Goal: Information Seeking & Learning: Learn about a topic

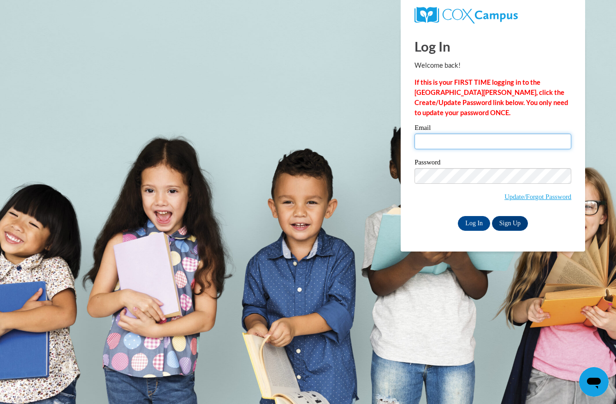
type input "sbritnel@my.athens.edu"
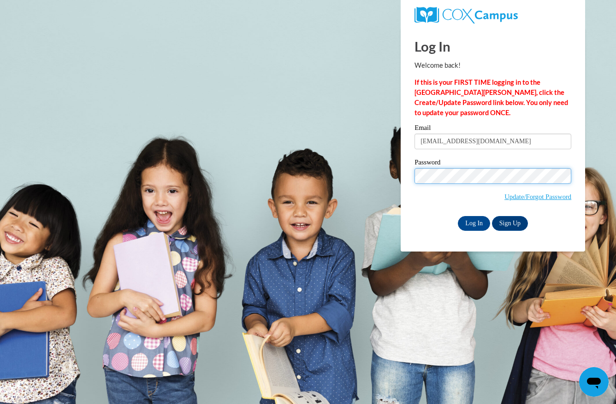
click at [473, 222] on input "Log In" at bounding box center [474, 223] width 32 height 15
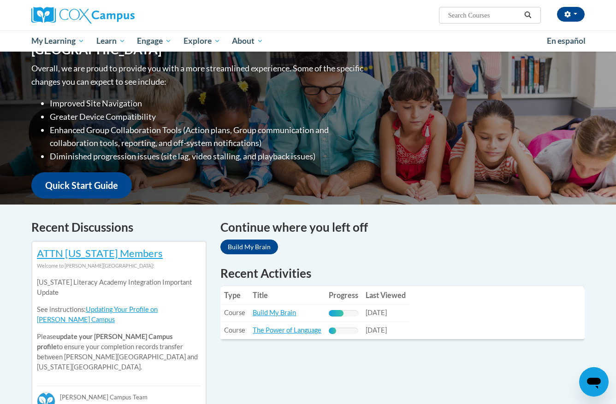
scroll to position [120, 0]
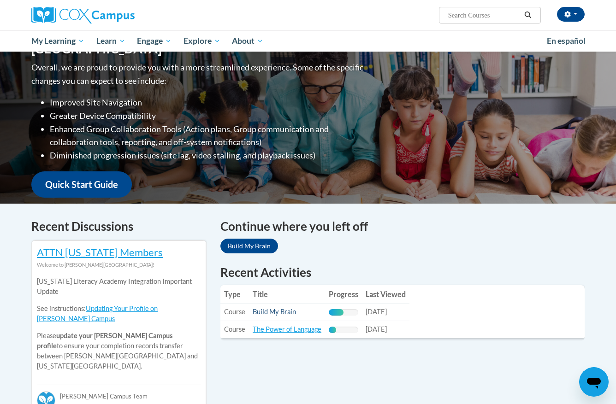
click at [293, 315] on link "Build My Brain" at bounding box center [274, 312] width 43 height 8
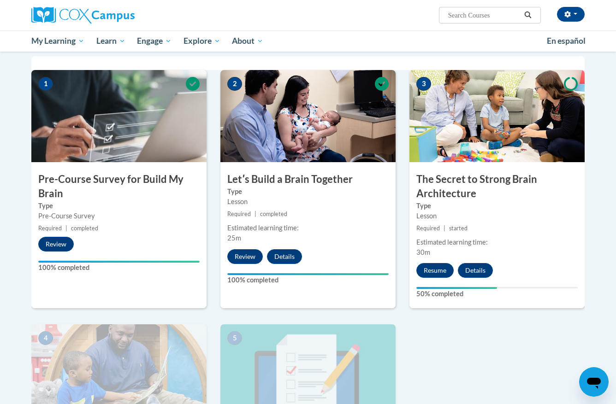
scroll to position [185, 0]
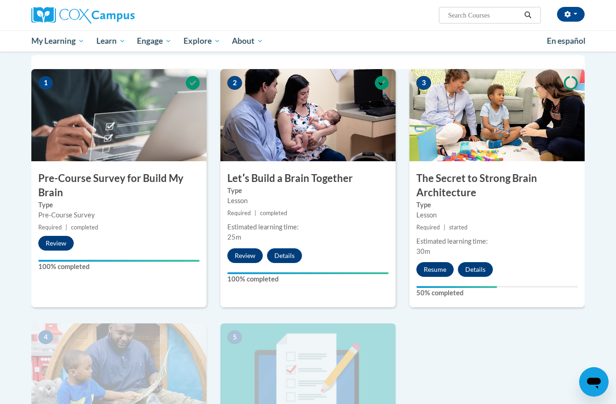
click at [435, 273] on button "Resume" at bounding box center [434, 269] width 37 height 15
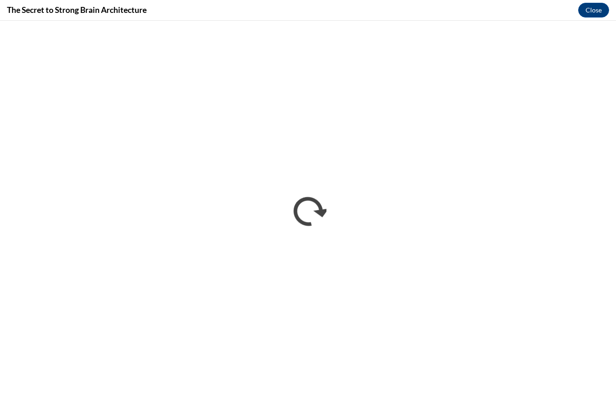
scroll to position [0, 0]
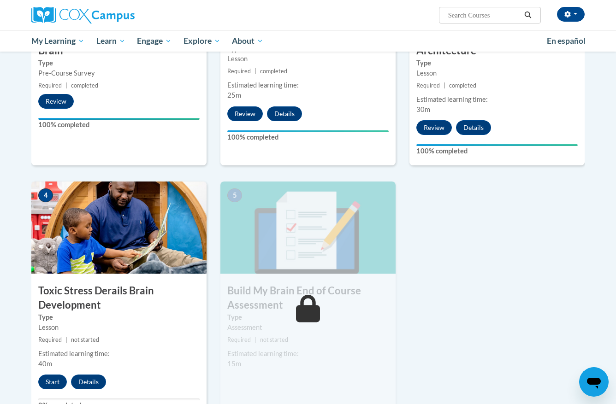
scroll to position [336, 0]
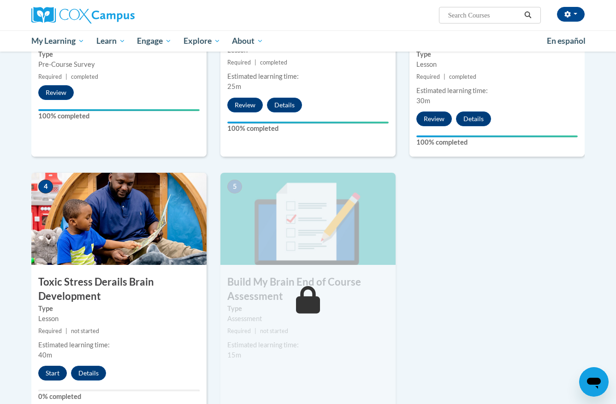
click at [55, 370] on button "Start" at bounding box center [52, 373] width 29 height 15
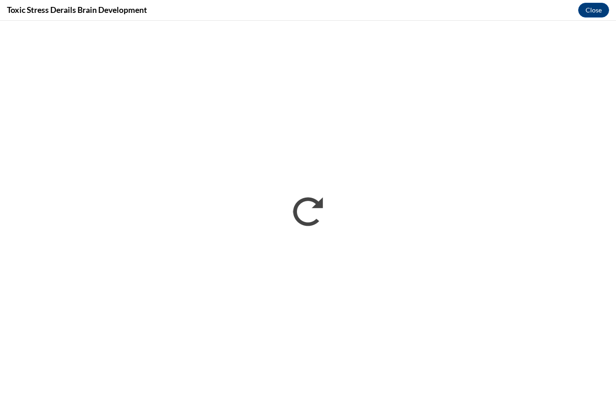
scroll to position [0, 0]
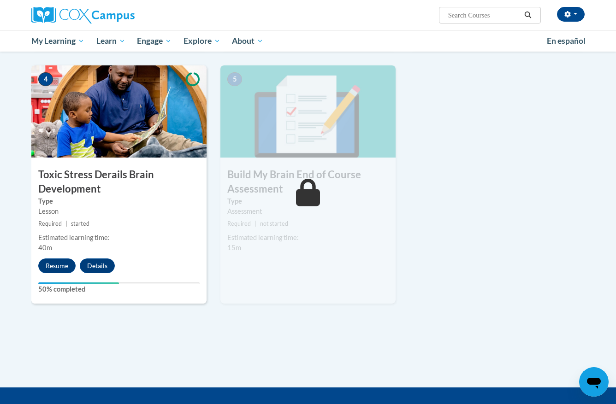
scroll to position [453, 0]
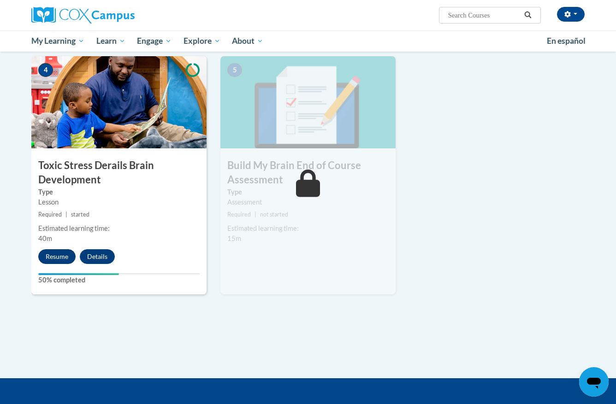
click at [56, 259] on button "Resume" at bounding box center [56, 256] width 37 height 15
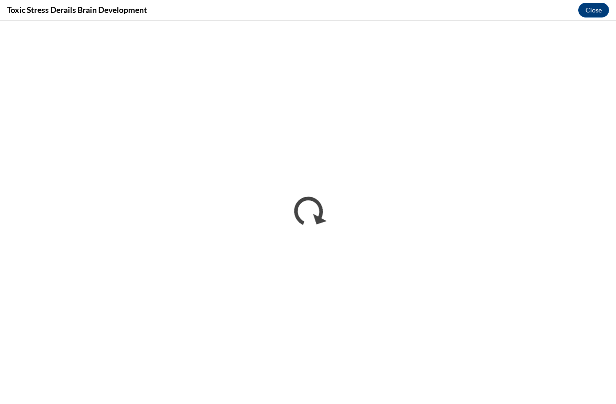
scroll to position [0, 0]
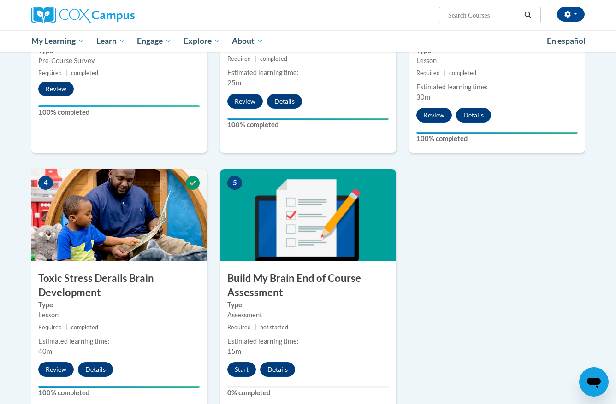
scroll to position [344, 0]
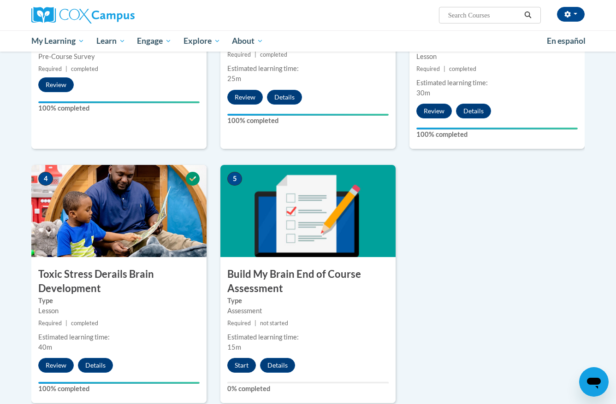
click at [240, 368] on button "Start" at bounding box center [241, 365] width 29 height 15
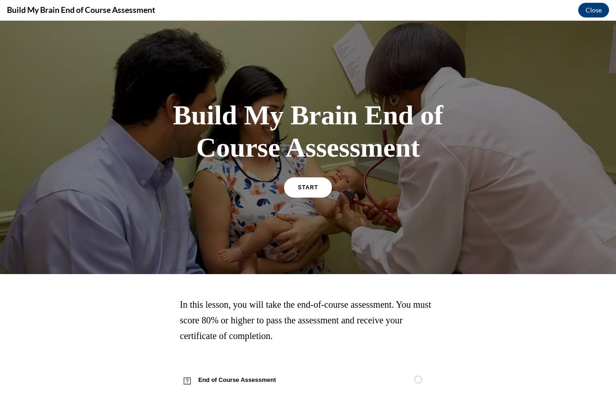
scroll to position [0, 0]
click at [307, 186] on span "START" at bounding box center [307, 187] width 21 height 7
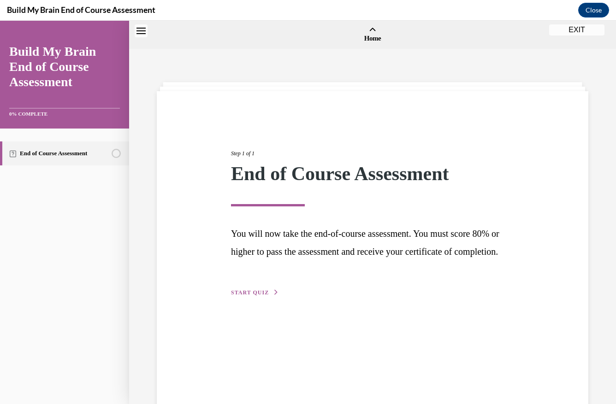
scroll to position [29, 0]
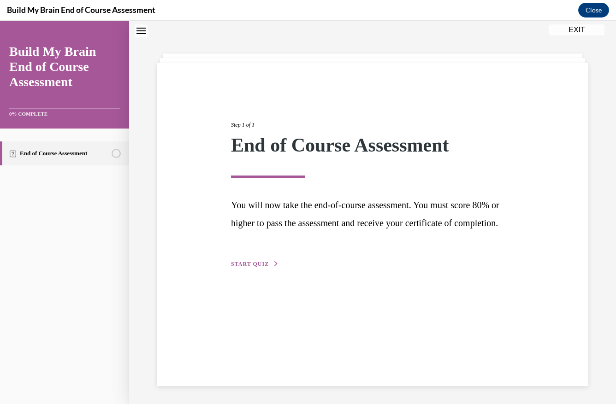
click at [257, 267] on span "START QUIZ" at bounding box center [250, 264] width 38 height 6
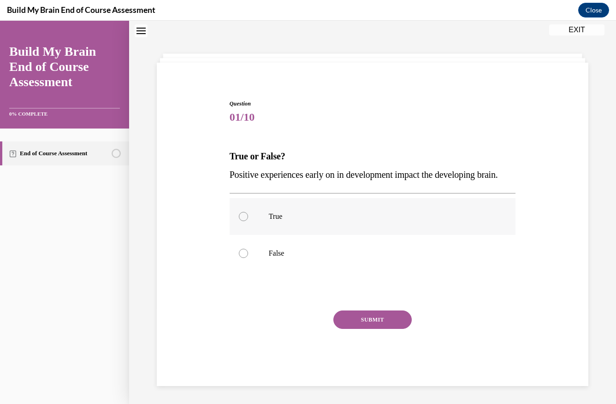
click at [240, 221] on div at bounding box center [243, 216] width 9 height 9
click at [240, 221] on input "True" at bounding box center [243, 216] width 9 height 9
radio input "true"
click at [372, 329] on button "SUBMIT" at bounding box center [372, 320] width 78 height 18
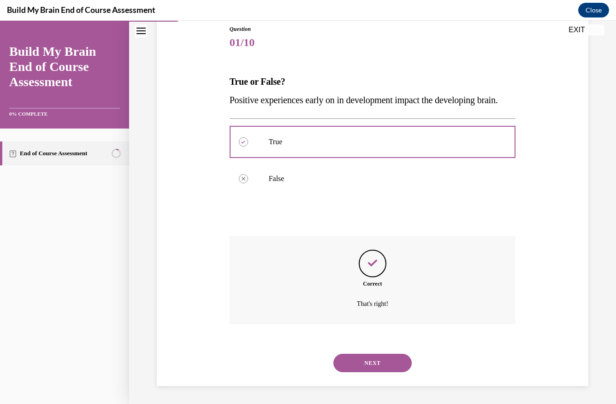
scroll to position [111, 0]
click at [376, 371] on button "NEXT" at bounding box center [372, 363] width 78 height 18
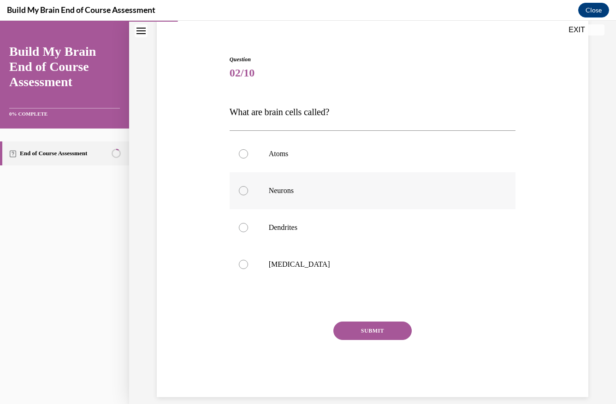
click at [246, 188] on div at bounding box center [243, 190] width 9 height 9
click at [246, 188] on input "Neurons" at bounding box center [243, 190] width 9 height 9
radio input "true"
click at [376, 335] on button "SUBMIT" at bounding box center [372, 331] width 78 height 18
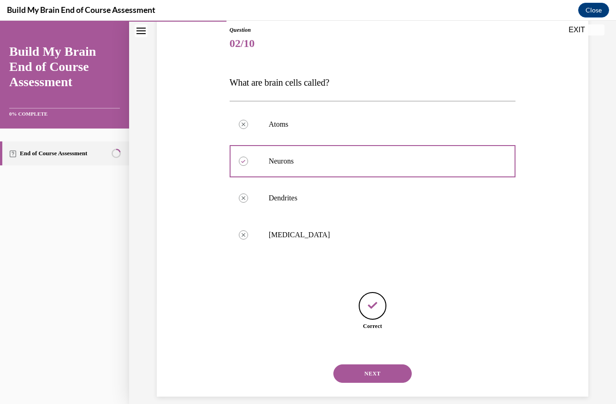
click at [377, 365] on button "NEXT" at bounding box center [372, 374] width 78 height 18
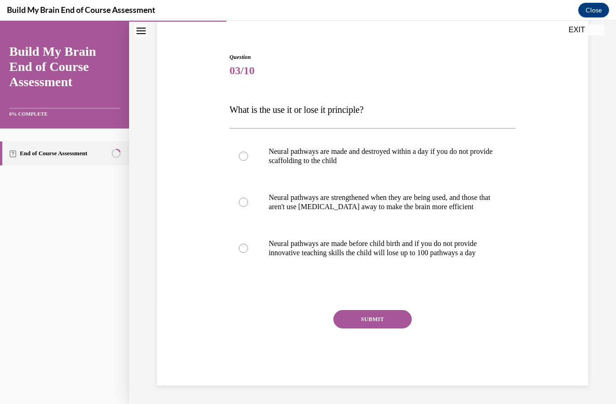
scroll to position [71, 0]
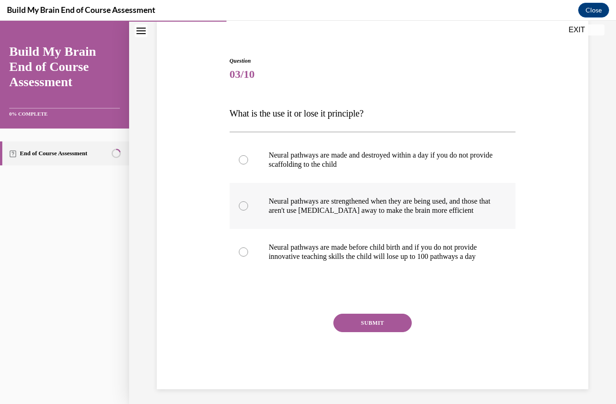
click at [322, 202] on p "Neural pathways are strengthened when they are being used, and those that aren'…" at bounding box center [381, 206] width 224 height 18
click at [248, 202] on input "Neural pathways are strengthened when they are being used, and those that aren'…" at bounding box center [243, 205] width 9 height 9
radio input "true"
click at [391, 332] on button "SUBMIT" at bounding box center [372, 323] width 78 height 18
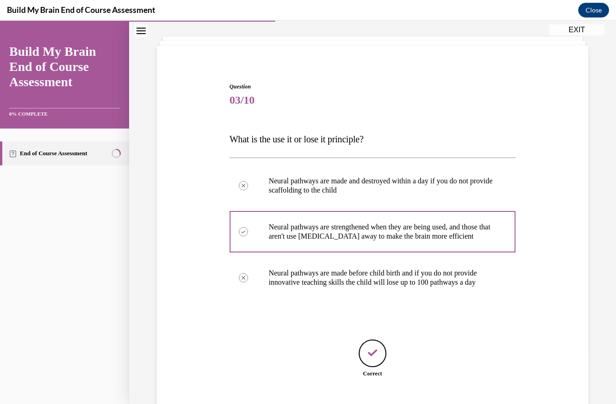
scroll to position [102, 0]
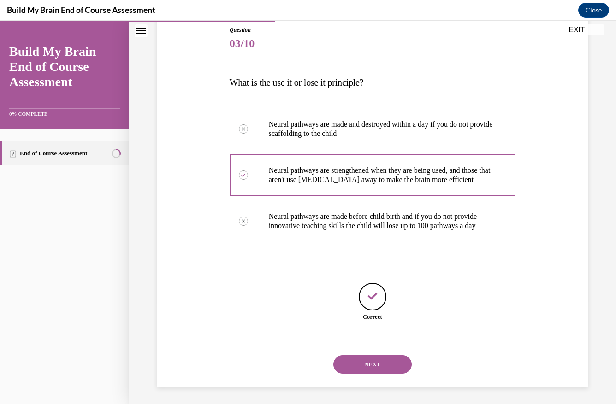
click at [384, 359] on button "NEXT" at bounding box center [372, 364] width 78 height 18
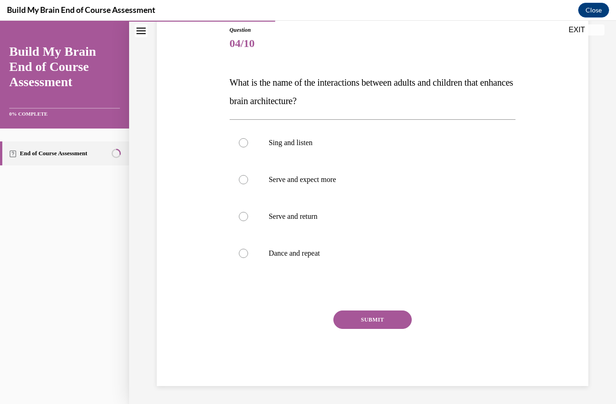
scroll to position [91, 0]
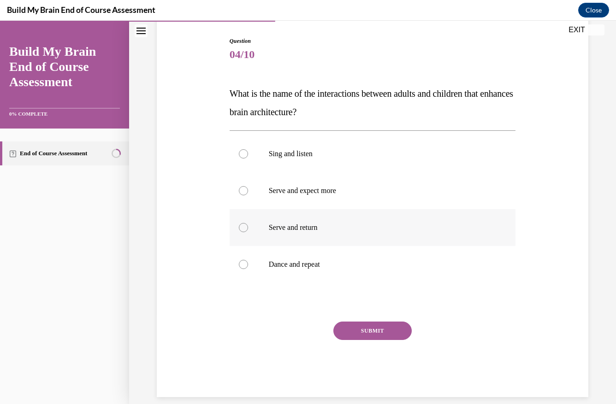
click at [299, 223] on label "Serve and return" at bounding box center [373, 227] width 286 height 37
click at [248, 223] on input "Serve and return" at bounding box center [243, 227] width 9 height 9
radio input "true"
click at [363, 326] on button "SUBMIT" at bounding box center [372, 331] width 78 height 18
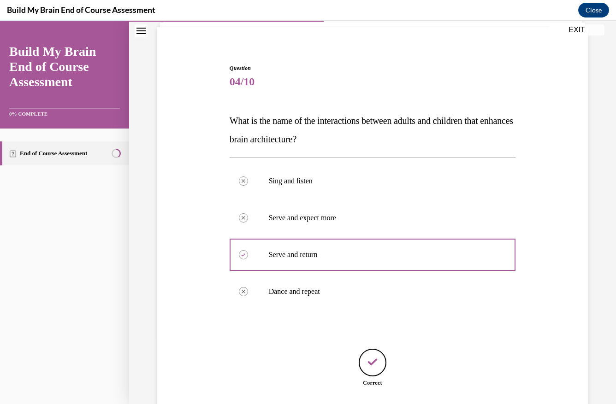
scroll to position [121, 0]
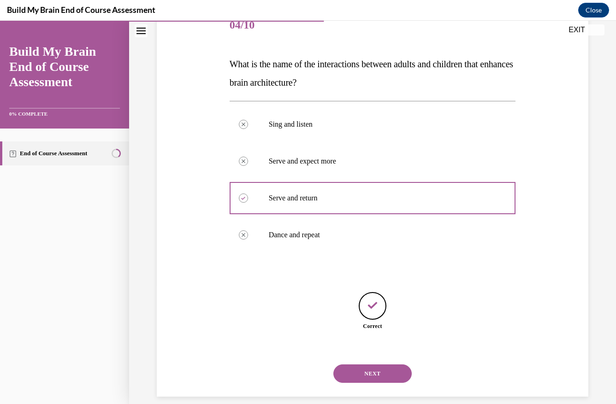
click at [369, 365] on button "NEXT" at bounding box center [372, 374] width 78 height 18
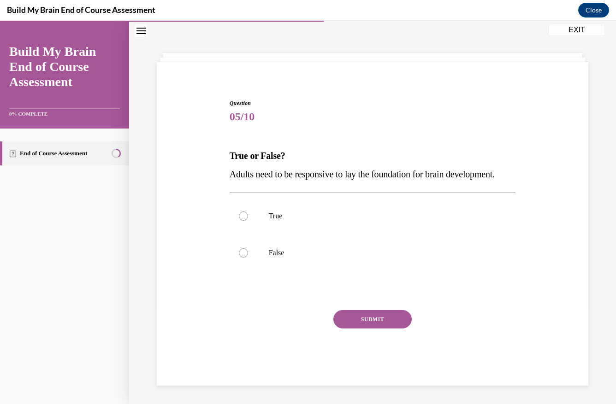
scroll to position [36, 0]
click at [261, 139] on div "Question 05/10 True or False? Adults need to be responsive to lay the foundatio…" at bounding box center [373, 242] width 286 height 287
click at [244, 147] on p "True or False?" at bounding box center [373, 156] width 286 height 18
click at [252, 234] on label "True" at bounding box center [373, 216] width 286 height 37
click at [248, 221] on input "True" at bounding box center [243, 216] width 9 height 9
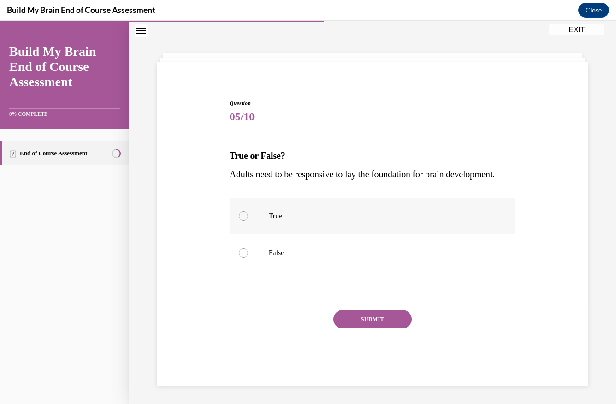
radio input "true"
click at [360, 246] on label "False" at bounding box center [373, 253] width 286 height 37
click at [248, 248] on input "False" at bounding box center [243, 252] width 9 height 9
radio input "true"
click at [273, 221] on p "True" at bounding box center [381, 216] width 224 height 9
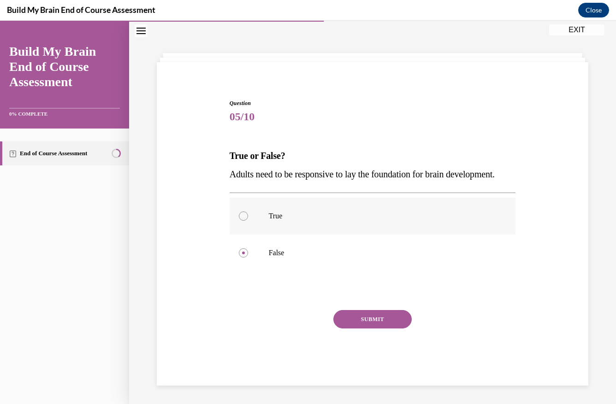
click at [248, 221] on input "True" at bounding box center [243, 216] width 9 height 9
radio input "true"
click at [333, 296] on div at bounding box center [373, 290] width 286 height 11
click at [374, 316] on div "Question 05/10 True or False? Adults need to be responsive to lay the foundatio…" at bounding box center [373, 242] width 286 height 287
click at [374, 296] on div at bounding box center [373, 290] width 286 height 11
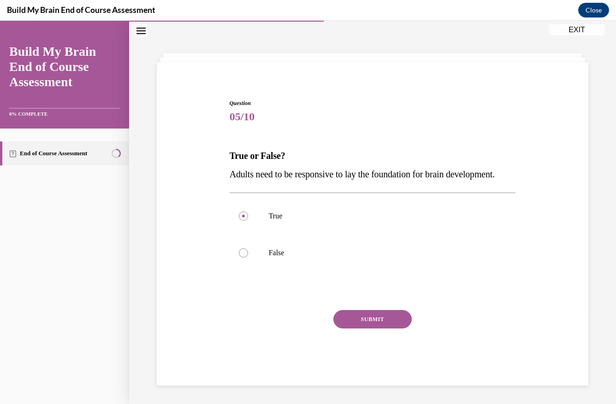
click at [373, 289] on div "Question 05/10 True or False? Adults need to be responsive to lay the foundatio…" at bounding box center [373, 242] width 286 height 287
drag, startPoint x: 372, startPoint y: 280, endPoint x: 372, endPoint y: 293, distance: 12.9
click at [372, 293] on div "Question 05/10 True or False? Adults need to be responsive to lay the foundatio…" at bounding box center [373, 242] width 286 height 287
click at [371, 294] on div "Question 05/10 True or False? Adults need to be responsive to lay the foundatio…" at bounding box center [373, 242] width 286 height 287
click at [373, 318] on div "Question 05/10 True or False? Adults need to be responsive to lay the foundatio…" at bounding box center [373, 242] width 286 height 287
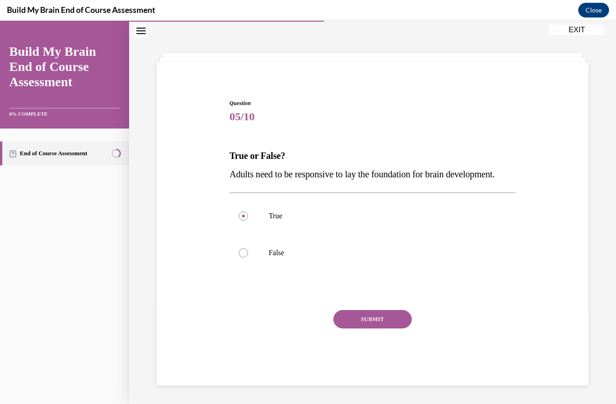
click at [376, 329] on button "SUBMIT" at bounding box center [372, 319] width 78 height 18
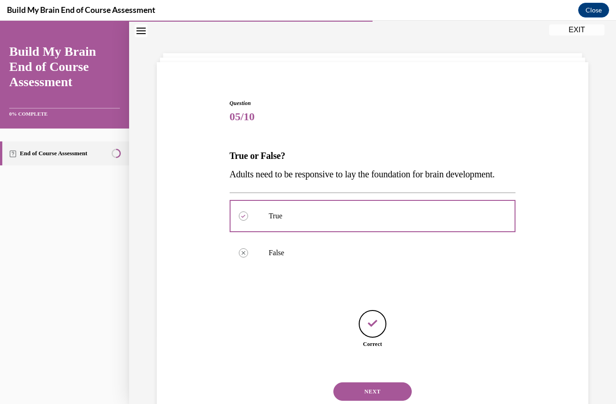
scroll to position [65, 0]
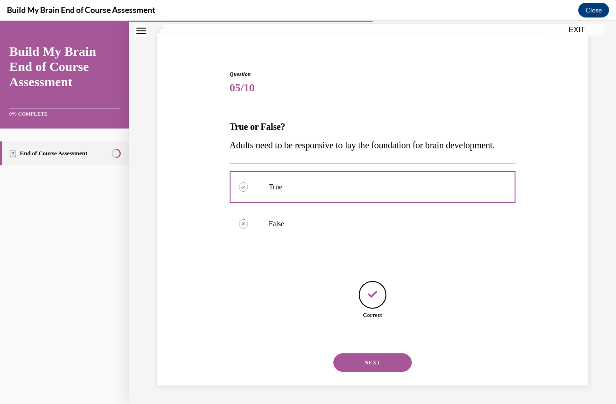
click at [377, 361] on button "NEXT" at bounding box center [372, 363] width 78 height 18
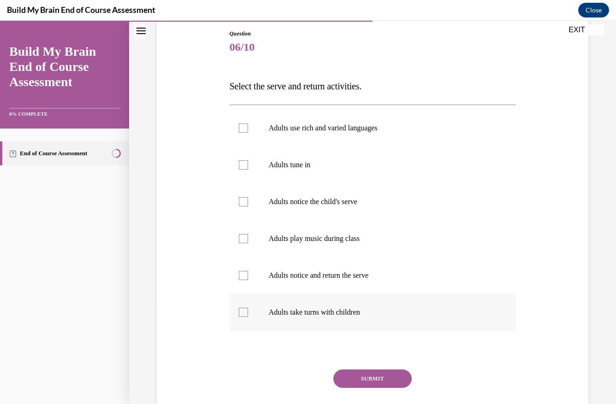
scroll to position [99, 0]
click at [316, 133] on label "Adults use rich and varied languages" at bounding box center [373, 127] width 286 height 37
click at [248, 132] on input "Adults use rich and varied languages" at bounding box center [243, 127] width 9 height 9
checkbox input "true"
click at [297, 164] on p "Adults tune in" at bounding box center [381, 164] width 224 height 9
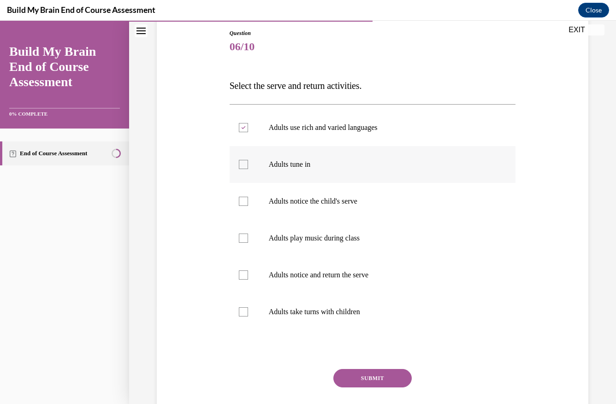
click at [248, 164] on input "Adults tune in" at bounding box center [243, 164] width 9 height 9
checkbox input "true"
click at [289, 194] on label "Adults notice the child's serve" at bounding box center [373, 201] width 286 height 37
click at [248, 197] on input "Adults notice the child's serve" at bounding box center [243, 201] width 9 height 9
checkbox input "true"
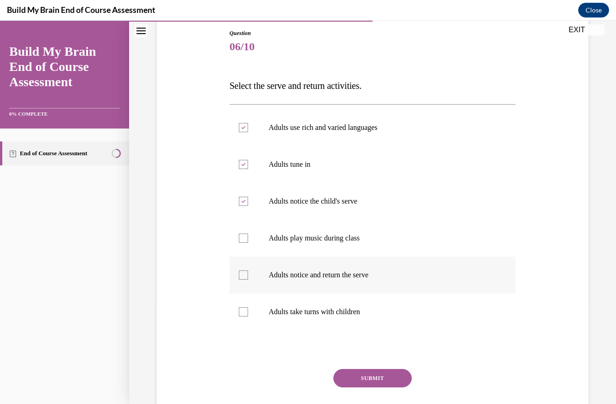
click at [283, 274] on p "Adults notice and return the serve" at bounding box center [381, 275] width 224 height 9
click at [248, 274] on input "Adults notice and return the serve" at bounding box center [243, 275] width 9 height 9
checkbox input "true"
click at [280, 314] on p "Adults take turns with children" at bounding box center [381, 311] width 224 height 9
click at [248, 314] on input "Adults take turns with children" at bounding box center [243, 311] width 9 height 9
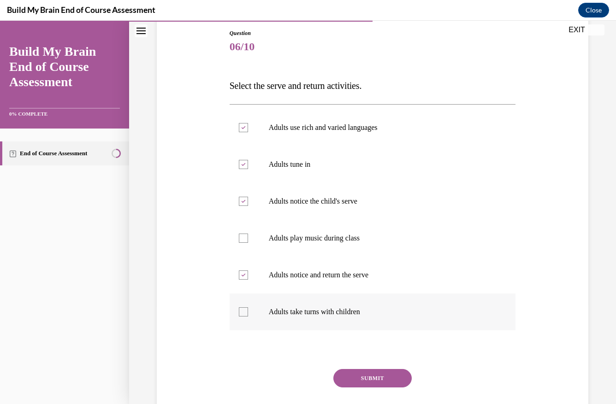
checkbox input "true"
click at [359, 375] on button "SUBMIT" at bounding box center [372, 378] width 78 height 18
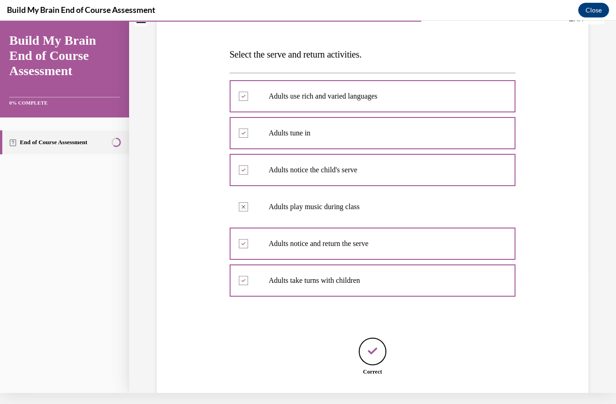
scroll to position [176, 0]
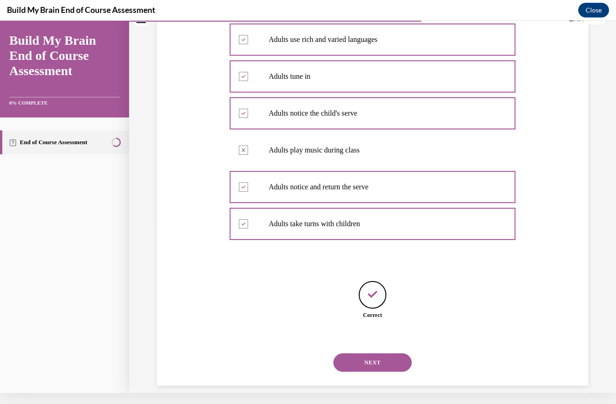
click at [367, 354] on button "NEXT" at bounding box center [372, 363] width 78 height 18
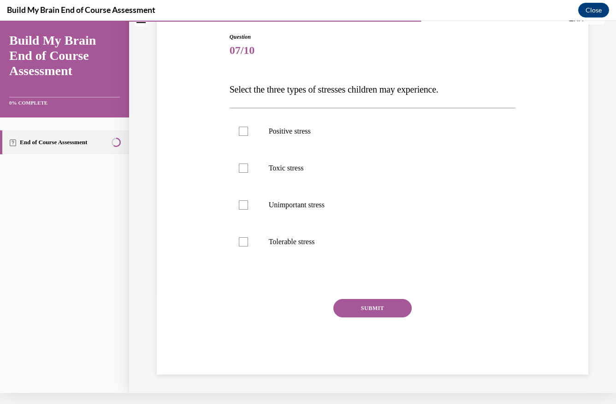
scroll to position [73, 0]
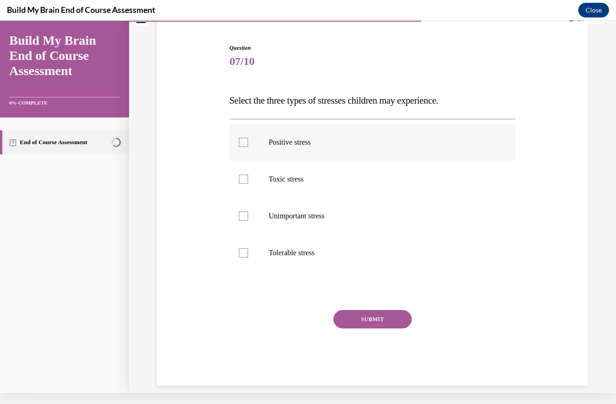
click at [286, 151] on label "Positive stress" at bounding box center [373, 142] width 286 height 37
click at [248, 147] on input "Positive stress" at bounding box center [243, 142] width 9 height 9
checkbox input "true"
click at [286, 181] on p "Toxic stress" at bounding box center [381, 179] width 224 height 9
click at [248, 181] on input "Toxic stress" at bounding box center [243, 179] width 9 height 9
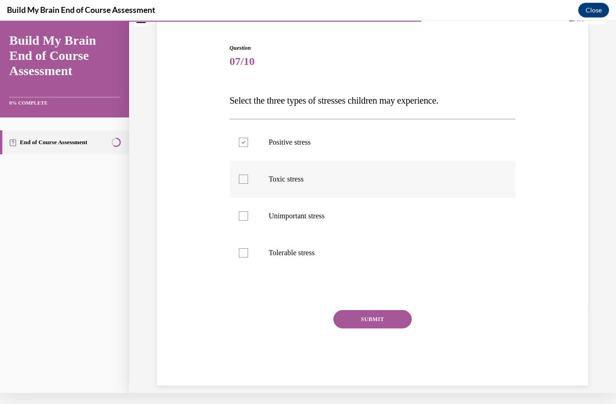
checkbox input "true"
click at [288, 252] on p "Tolerable stress" at bounding box center [381, 252] width 224 height 9
click at [248, 252] on input "Tolerable stress" at bounding box center [243, 252] width 9 height 9
checkbox input "true"
click at [366, 321] on button "SUBMIT" at bounding box center [372, 319] width 78 height 18
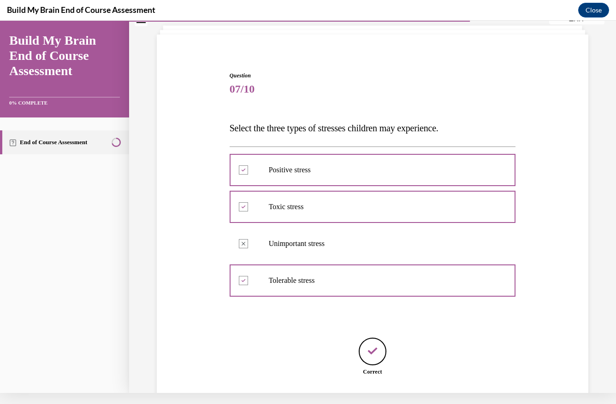
scroll to position [102, 0]
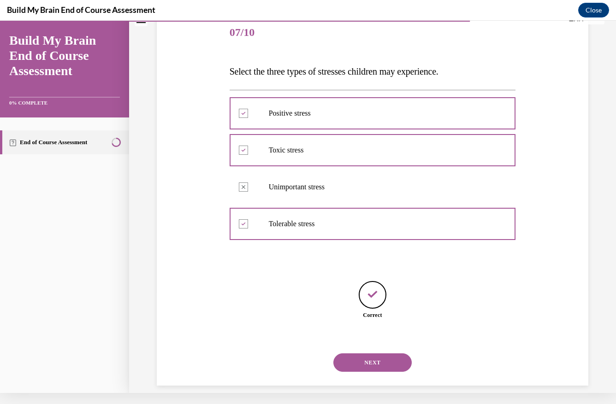
click at [375, 355] on button "NEXT" at bounding box center [372, 363] width 78 height 18
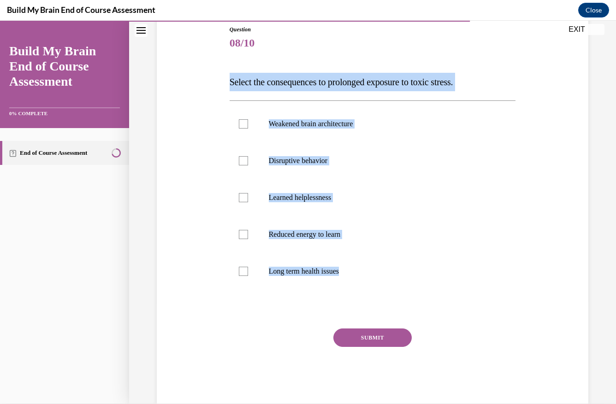
drag, startPoint x: 351, startPoint y: 296, endPoint x: 208, endPoint y: 74, distance: 264.3
click at [208, 74] on div "Question 08/10 Select the consequences to prolonged exposure to toxic stress. W…" at bounding box center [372, 201] width 436 height 407
copy div "Select the consequences to prolonged exposure to toxic stress. Weakened brain a…"
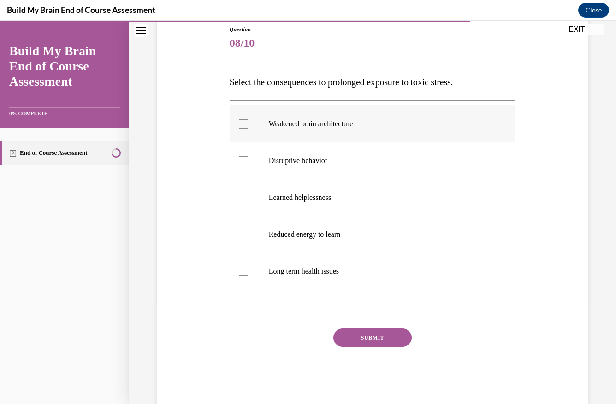
click at [356, 121] on p "Weakened brain architecture" at bounding box center [381, 123] width 224 height 9
click at [248, 121] on input "Weakened brain architecture" at bounding box center [243, 123] width 9 height 9
checkbox input "true"
click at [335, 160] on p "Disruptive behavior" at bounding box center [381, 160] width 224 height 9
click at [248, 160] on input "Disruptive behavior" at bounding box center [243, 160] width 9 height 9
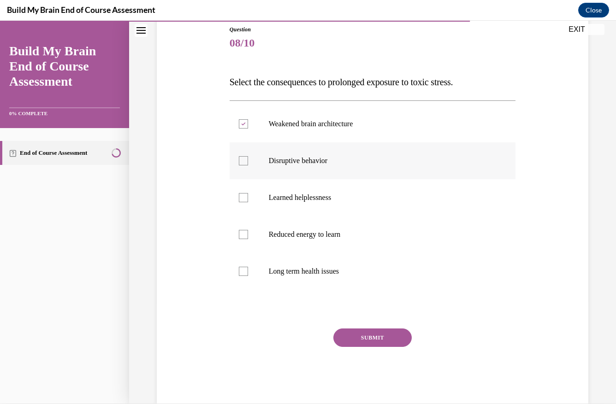
checkbox input "true"
click at [330, 203] on label "Learned helplessness" at bounding box center [373, 197] width 286 height 37
click at [248, 202] on input "Learned helplessness" at bounding box center [243, 197] width 9 height 9
checkbox input "true"
click at [331, 241] on label "Reduced energy to learn" at bounding box center [373, 234] width 286 height 37
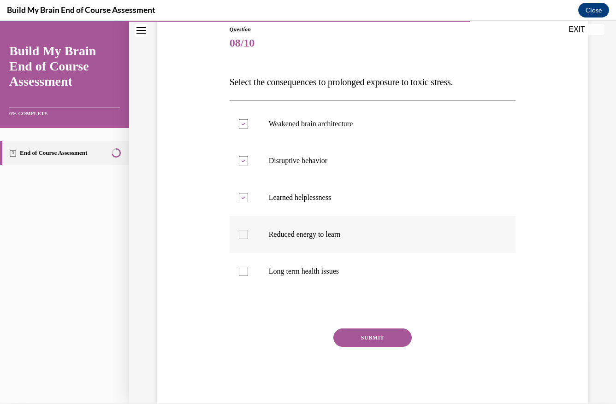
click at [248, 239] on input "Reduced energy to learn" at bounding box center [243, 234] width 9 height 9
checkbox input "true"
click at [331, 276] on label "Long term health issues" at bounding box center [373, 271] width 286 height 37
click at [248, 276] on input "Long term health issues" at bounding box center [243, 271] width 9 height 9
checkbox input "true"
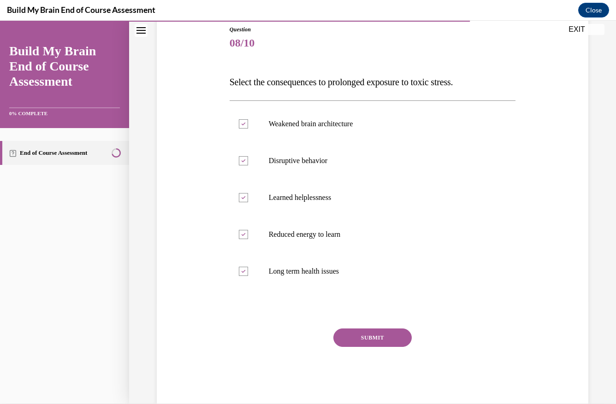
click at [372, 338] on button "SUBMIT" at bounding box center [372, 338] width 78 height 18
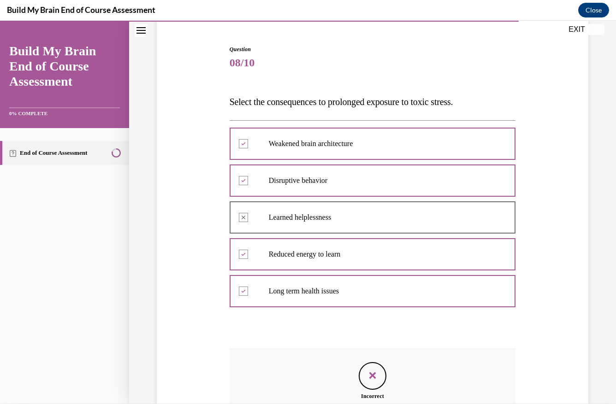
scroll to position [184, 0]
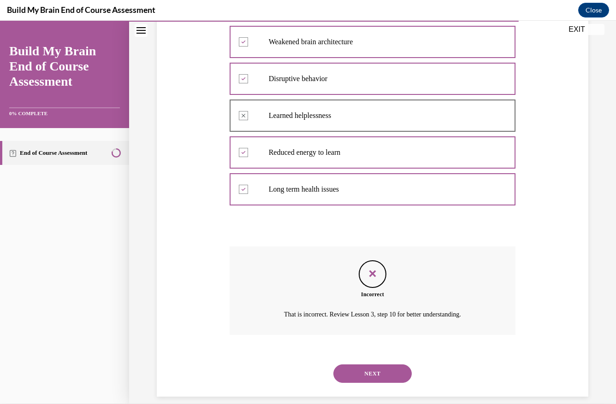
click at [385, 365] on button "NEXT" at bounding box center [372, 374] width 78 height 18
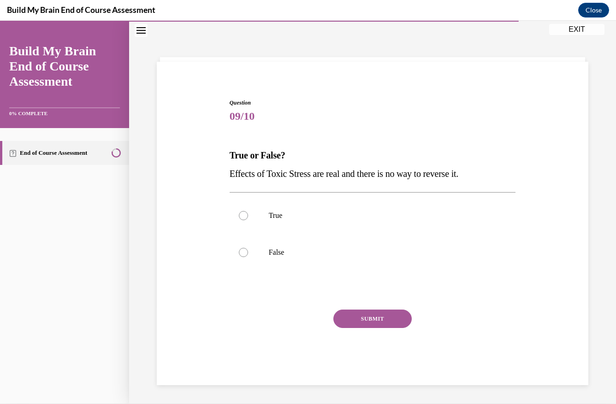
scroll to position [29, 0]
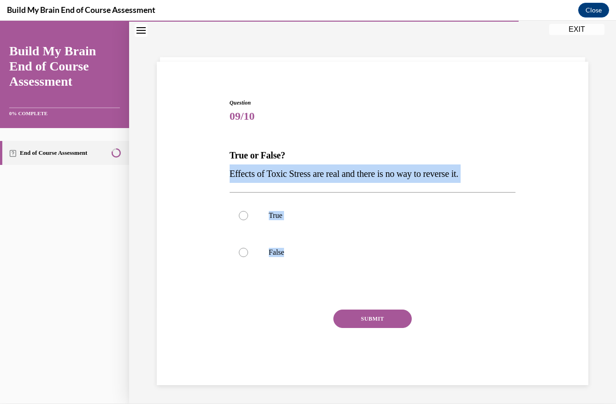
drag, startPoint x: 288, startPoint y: 288, endPoint x: 212, endPoint y: 166, distance: 143.3
click at [212, 166] on div "Question 09/10 True or False? Effects of Toxic Stress are real and there is no …" at bounding box center [372, 228] width 436 height 314
copy div "Effects of Toxic Stress are real and there is no way to reverse it. True False"
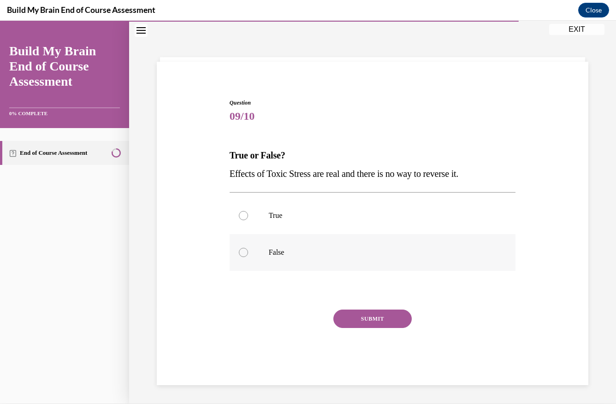
click at [291, 255] on p "False" at bounding box center [381, 252] width 224 height 9
click at [248, 255] on input "False" at bounding box center [243, 252] width 9 height 9
radio input "true"
click at [381, 325] on button "SUBMIT" at bounding box center [372, 319] width 78 height 18
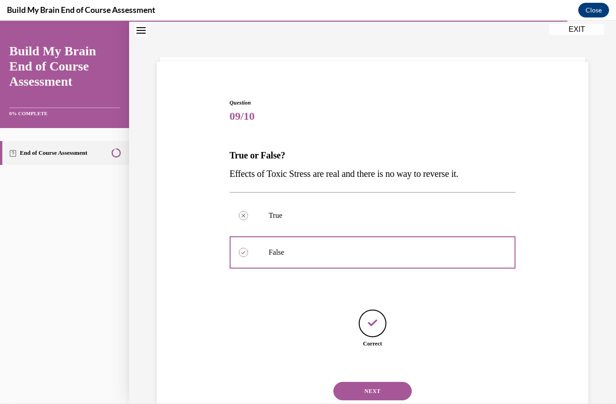
scroll to position [47, 0]
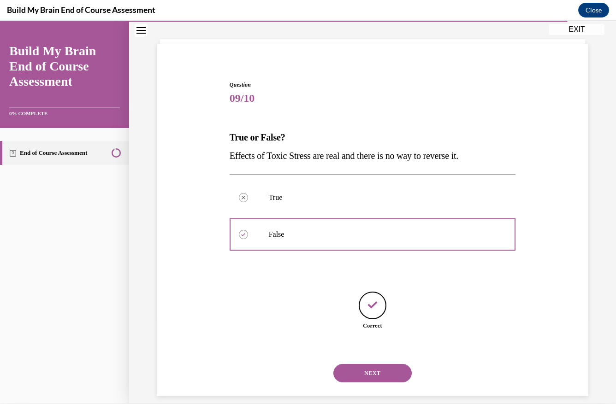
click at [379, 364] on button "NEXT" at bounding box center [372, 373] width 78 height 18
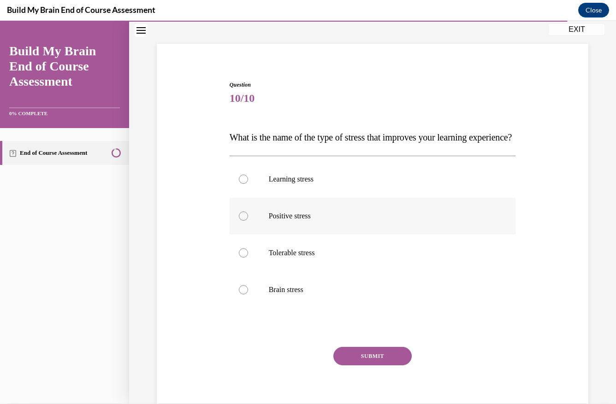
click at [283, 221] on p "Positive stress" at bounding box center [381, 216] width 224 height 9
click at [248, 221] on input "Positive stress" at bounding box center [243, 216] width 9 height 9
radio input "true"
click at [381, 366] on button "SUBMIT" at bounding box center [372, 356] width 78 height 18
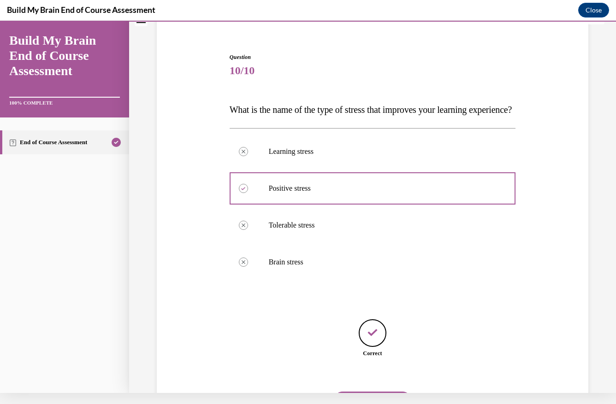
scroll to position [121, 0]
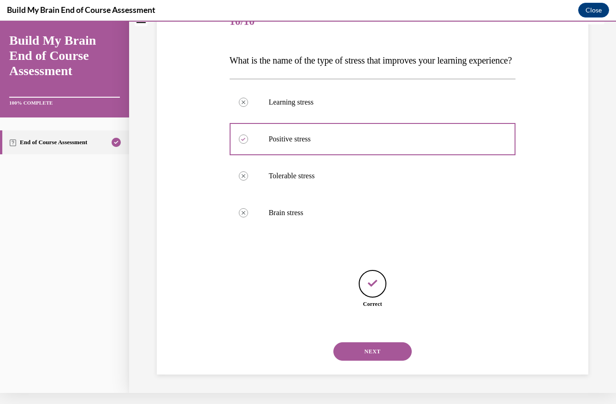
click at [379, 355] on button "NEXT" at bounding box center [372, 351] width 78 height 18
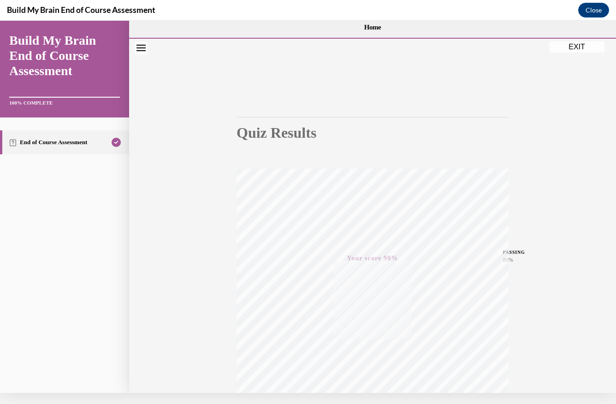
scroll to position [0, 0]
click at [590, 46] on button "EXIT" at bounding box center [576, 46] width 55 height 11
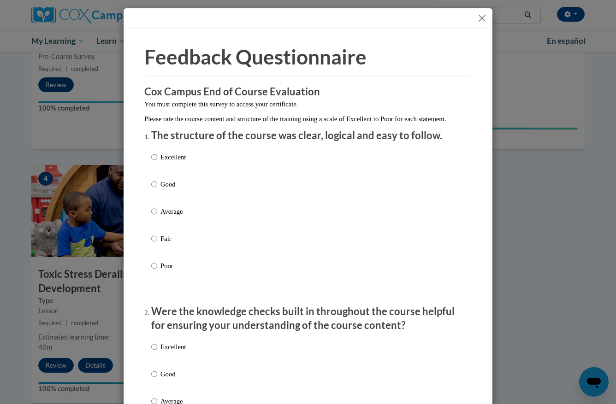
click at [176, 162] on p "Excellent" at bounding box center [172, 157] width 25 height 10
click at [157, 162] on input "Excellent" at bounding box center [154, 157] width 6 height 10
radio input "true"
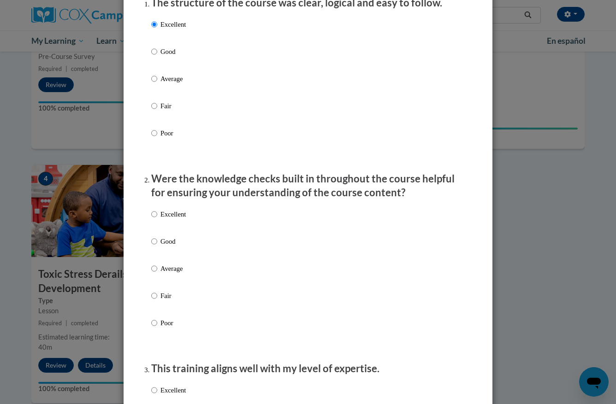
scroll to position [150, 0]
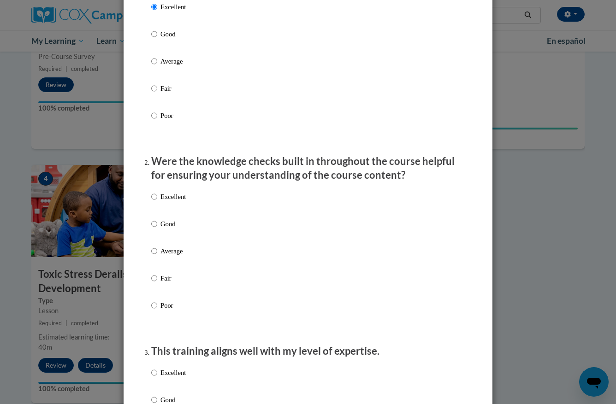
click at [153, 212] on label "Excellent" at bounding box center [168, 204] width 35 height 25
click at [153, 202] on input "Excellent" at bounding box center [154, 197] width 6 height 10
radio input "true"
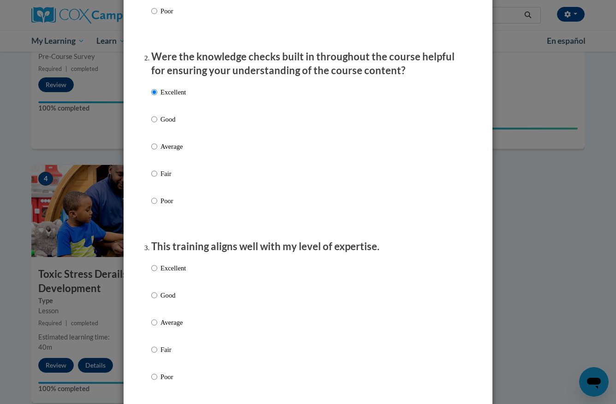
scroll to position [305, 0]
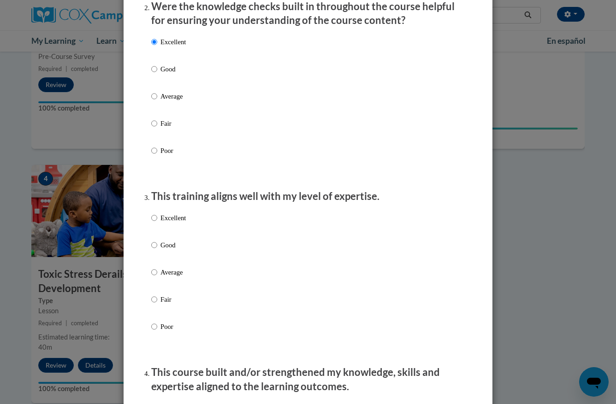
click at [155, 223] on input "Excellent" at bounding box center [154, 218] width 6 height 10
radio input "true"
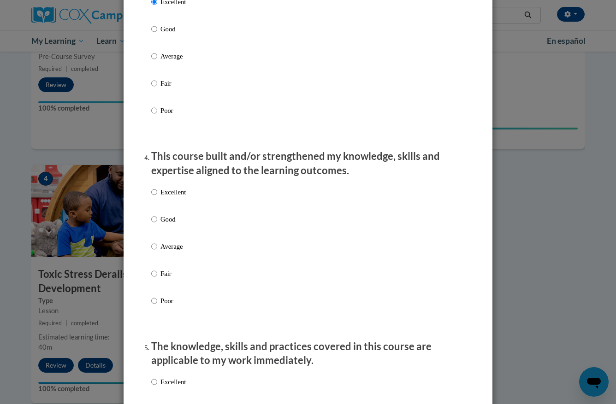
scroll to position [531, 0]
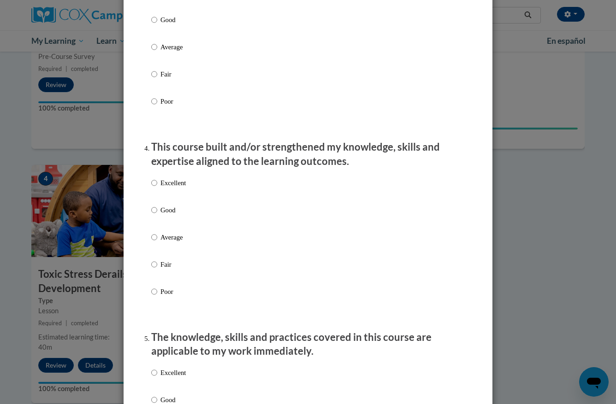
click at [163, 188] on p "Excellent" at bounding box center [172, 183] width 25 height 10
click at [157, 188] on input "Excellent" at bounding box center [154, 183] width 6 height 10
radio input "true"
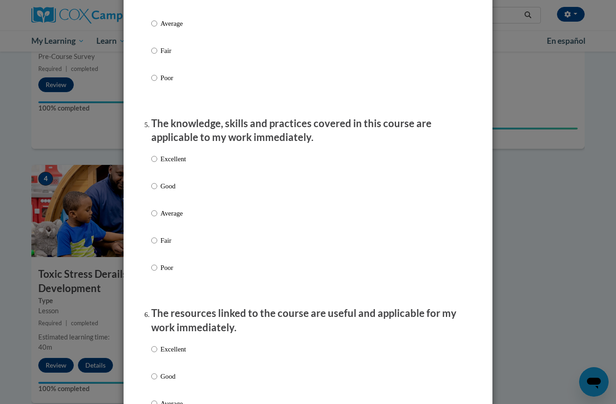
scroll to position [745, 0]
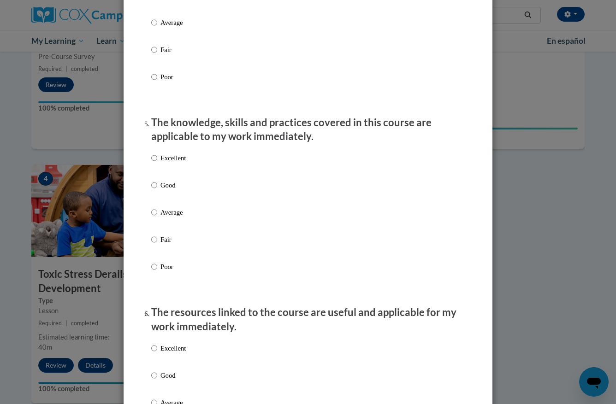
click at [168, 162] on p "Excellent" at bounding box center [172, 158] width 25 height 10
click at [157, 162] on input "Excellent" at bounding box center [154, 158] width 6 height 10
radio input "true"
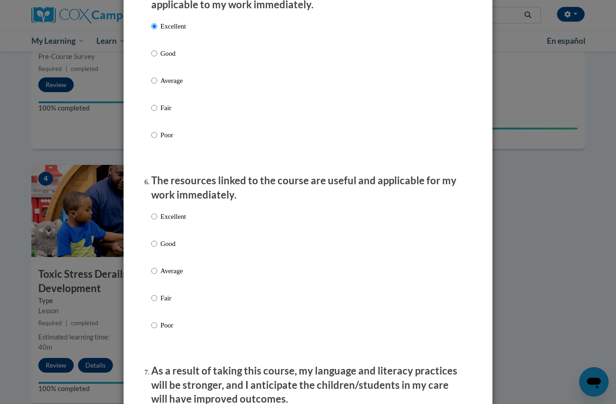
scroll to position [898, 0]
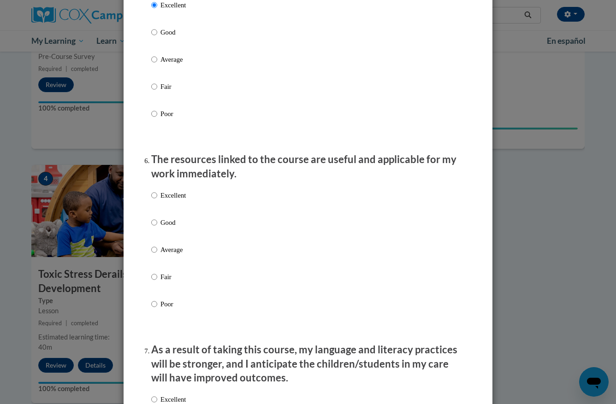
click at [165, 201] on p "Excellent" at bounding box center [172, 195] width 25 height 10
click at [157, 201] on input "Excellent" at bounding box center [154, 195] width 6 height 10
radio input "true"
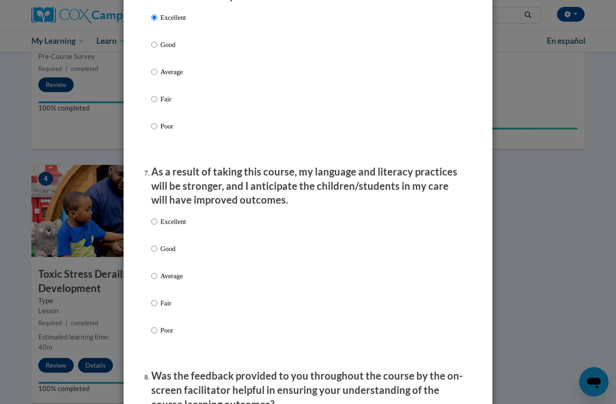
scroll to position [1077, 0]
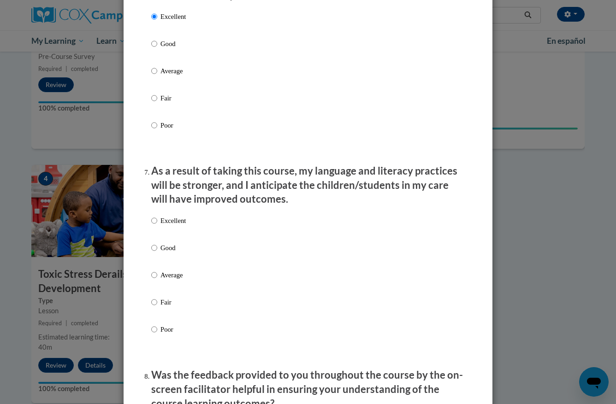
click at [168, 224] on p "Excellent" at bounding box center [172, 221] width 25 height 10
click at [157, 224] on input "Excellent" at bounding box center [154, 221] width 6 height 10
radio input "true"
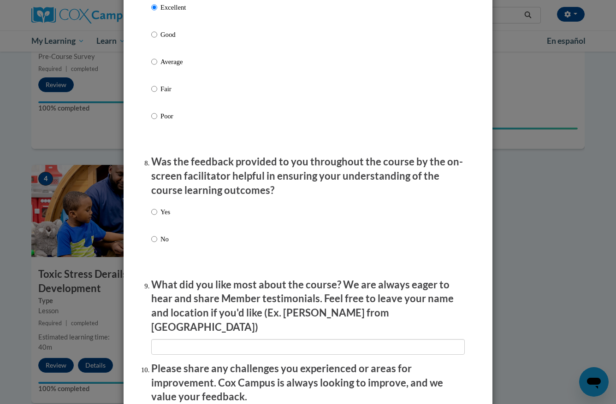
scroll to position [1291, 0]
click at [166, 210] on p "Yes" at bounding box center [165, 212] width 10 height 10
click at [157, 210] on input "Yes" at bounding box center [154, 212] width 6 height 10
radio input "true"
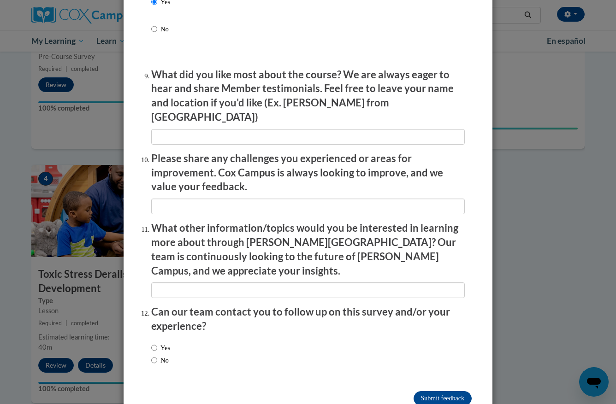
scroll to position [1500, 0]
click at [445, 392] on input "Submit feedback" at bounding box center [442, 399] width 58 height 15
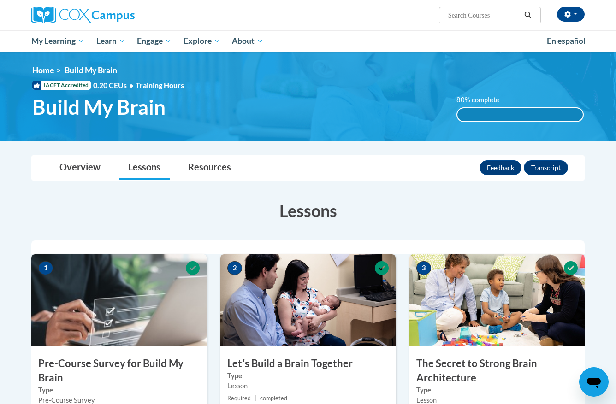
scroll to position [0, 0]
click at [95, 165] on link "Overview" at bounding box center [79, 168] width 59 height 24
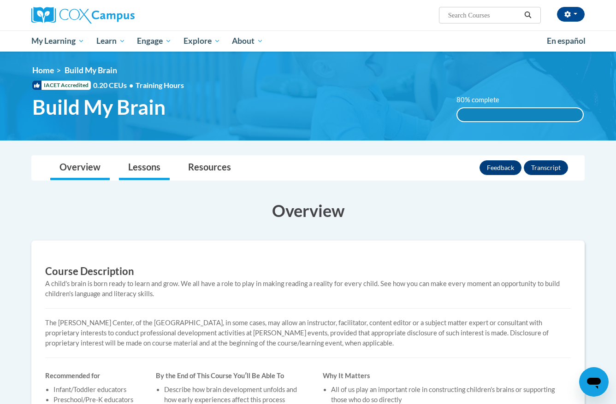
click at [141, 175] on link "Lessons" at bounding box center [144, 168] width 51 height 24
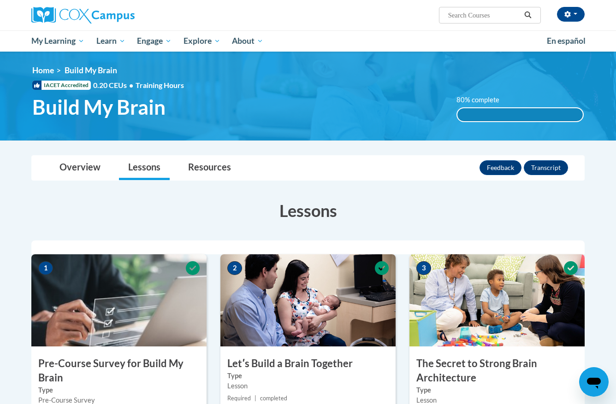
click at [140, 171] on link "Lessons" at bounding box center [144, 168] width 51 height 24
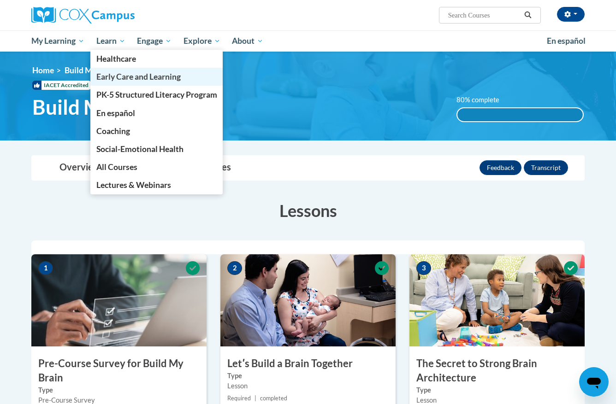
click at [126, 76] on span "Early Care and Learning" at bounding box center [138, 77] width 84 height 10
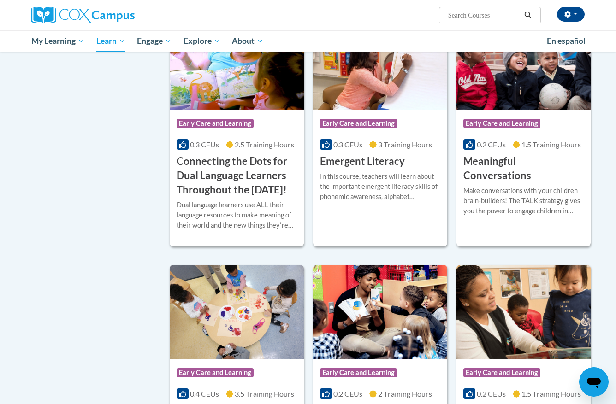
scroll to position [540, 0]
click at [540, 110] on img at bounding box center [523, 63] width 134 height 94
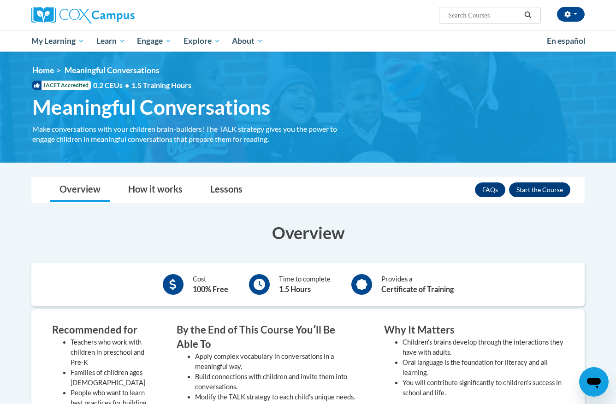
click at [546, 193] on button "Enroll" at bounding box center [539, 190] width 61 height 15
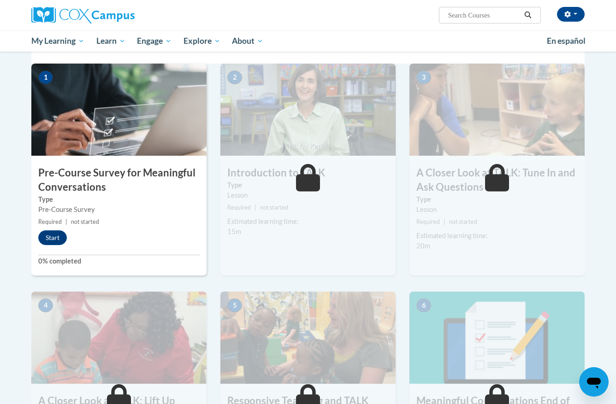
scroll to position [191, 0]
click at [58, 237] on button "Start" at bounding box center [52, 237] width 29 height 15
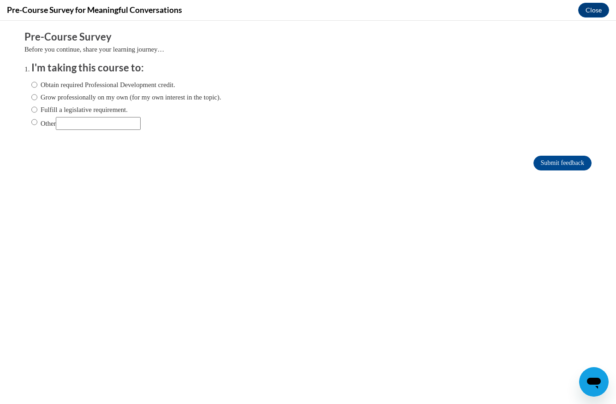
scroll to position [0, 0]
click at [49, 85] on label "Obtain required Professional Development credit." at bounding box center [103, 85] width 144 height 10
click at [37, 85] on input "Obtain required Professional Development credit." at bounding box center [34, 85] width 6 height 10
radio input "true"
click at [554, 159] on input "Submit feedback" at bounding box center [562, 163] width 58 height 15
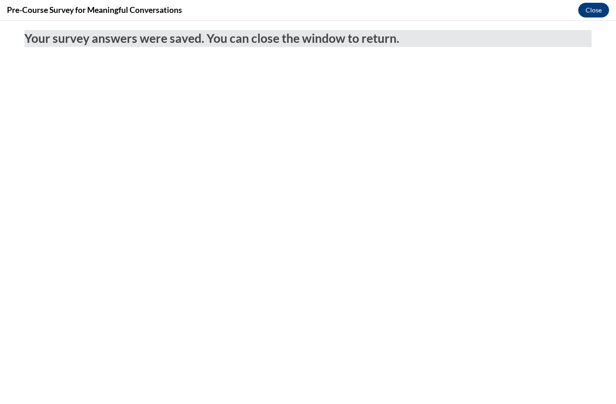
click at [596, 12] on button "Close" at bounding box center [593, 10] width 31 height 15
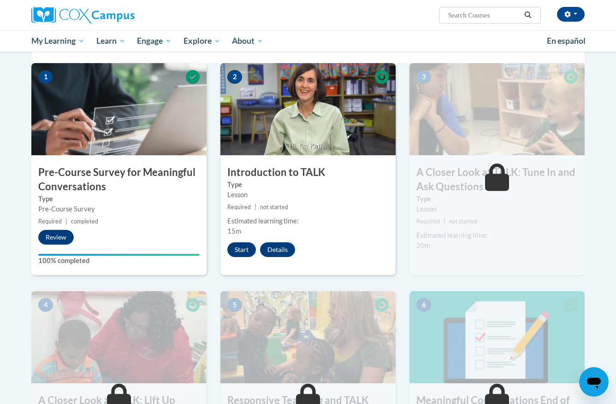
click at [239, 248] on button "Start" at bounding box center [241, 249] width 29 height 15
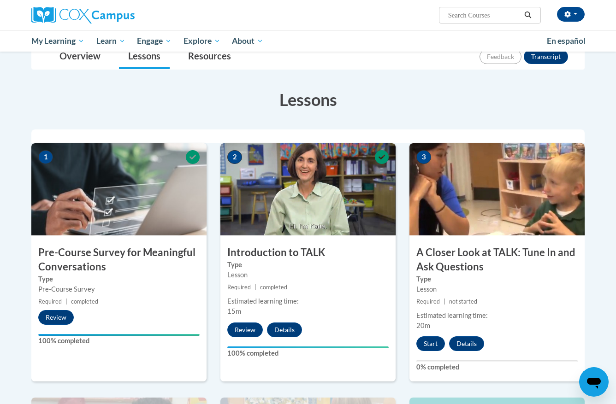
scroll to position [116, 0]
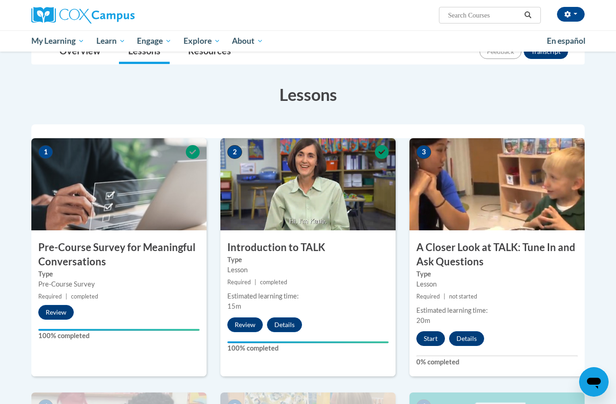
click at [434, 345] on button "Start" at bounding box center [430, 338] width 29 height 15
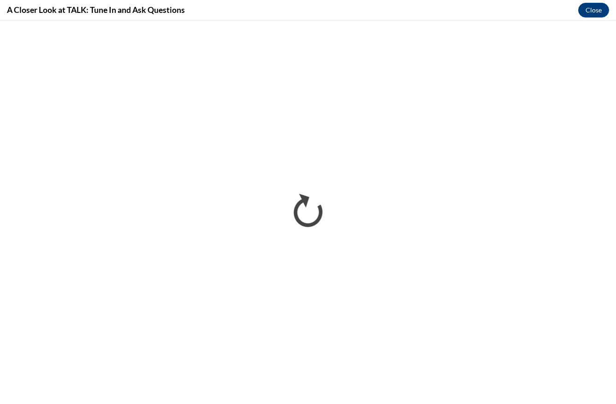
scroll to position [0, 0]
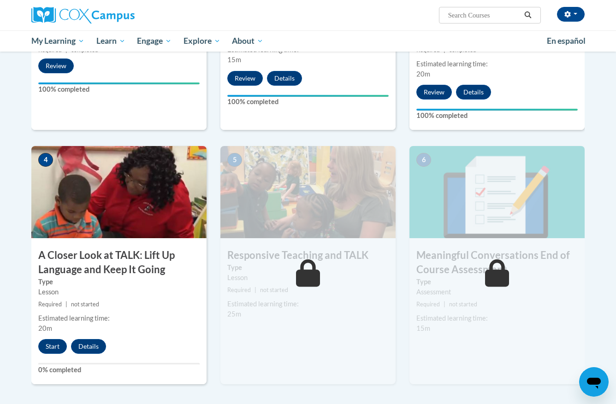
scroll to position [364, 0]
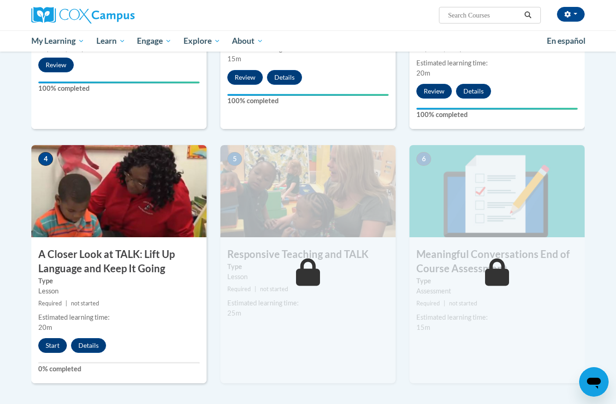
click at [54, 345] on button "Start" at bounding box center [52, 345] width 29 height 15
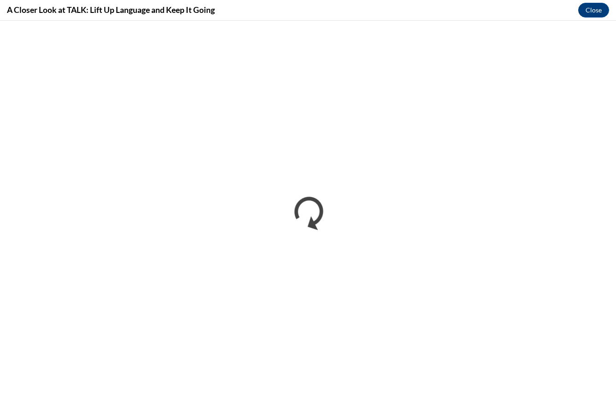
scroll to position [0, 0]
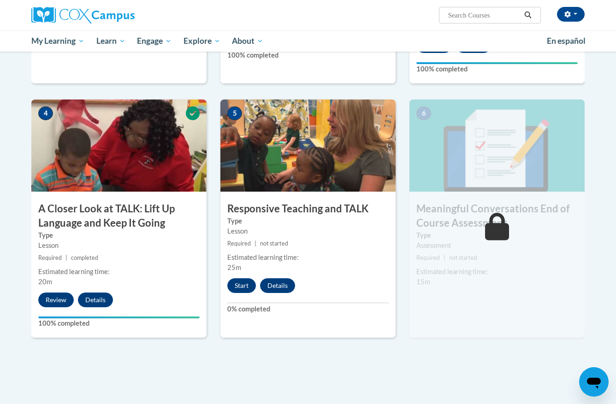
scroll to position [411, 0]
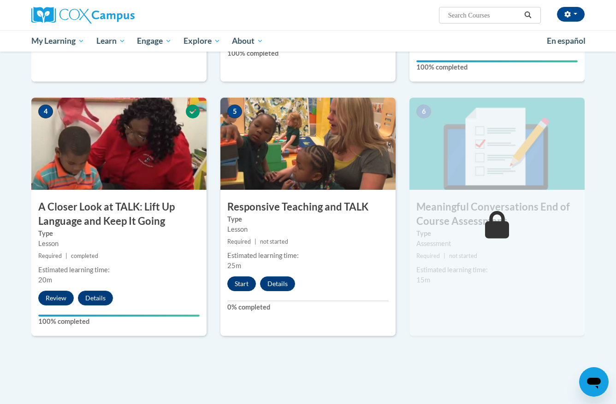
click at [248, 282] on button "Start" at bounding box center [241, 284] width 29 height 15
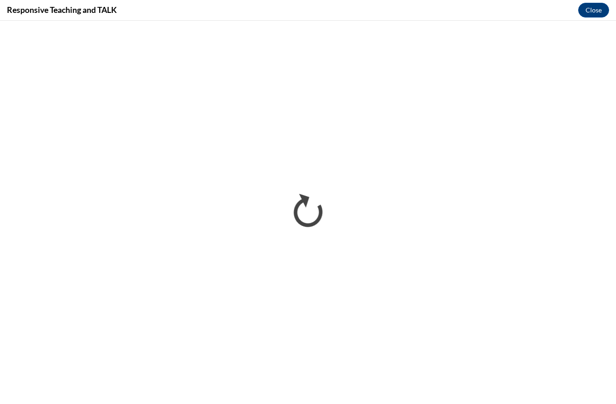
scroll to position [0, 0]
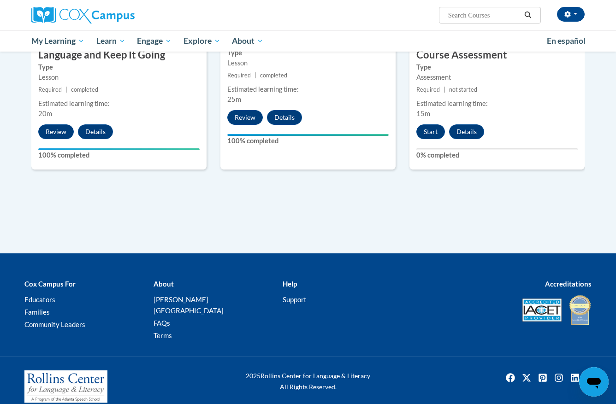
scroll to position [577, 0]
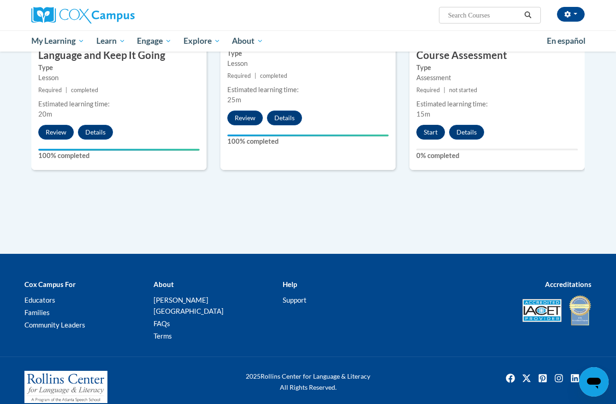
click at [435, 128] on button "Start" at bounding box center [430, 132] width 29 height 15
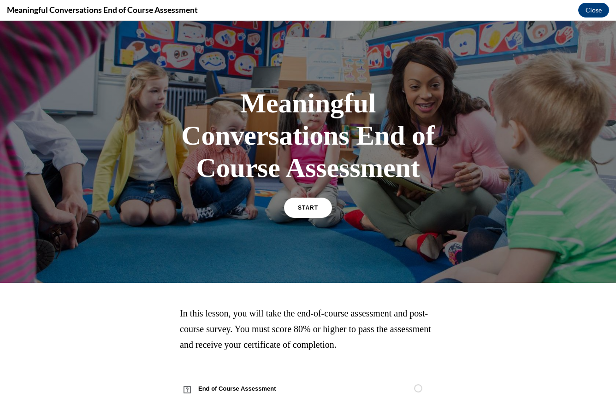
scroll to position [0, 0]
click at [309, 207] on span "START" at bounding box center [307, 208] width 21 height 7
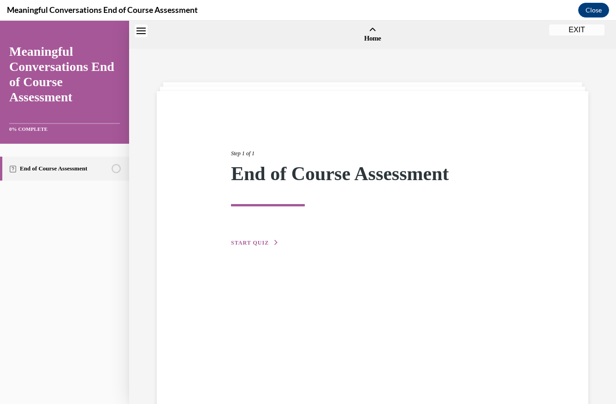
scroll to position [29, 0]
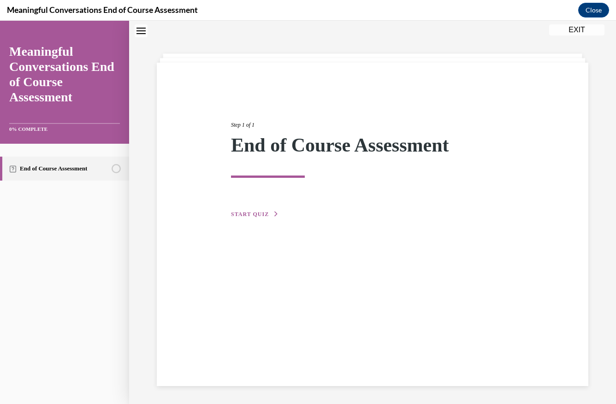
click at [248, 215] on span "START QUIZ" at bounding box center [250, 214] width 38 height 6
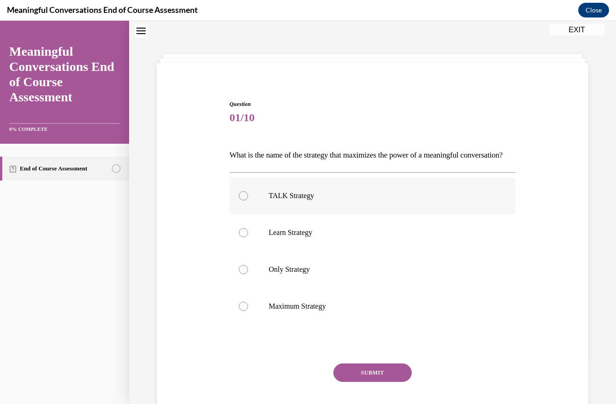
click at [248, 201] on div at bounding box center [243, 195] width 9 height 9
click at [248, 201] on input "TALK Strategy" at bounding box center [243, 195] width 9 height 9
radio input "true"
click at [356, 382] on button "SUBMIT" at bounding box center [372, 373] width 78 height 18
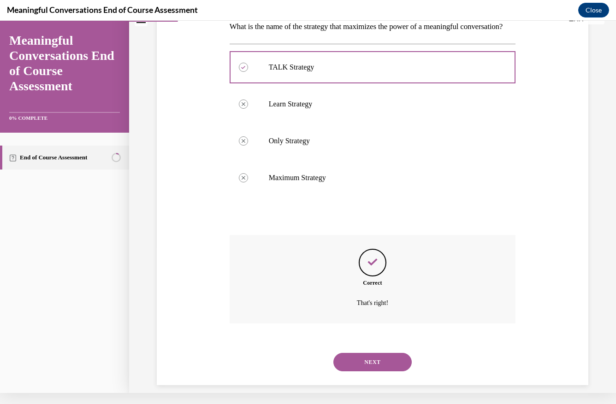
scroll to position [160, 0]
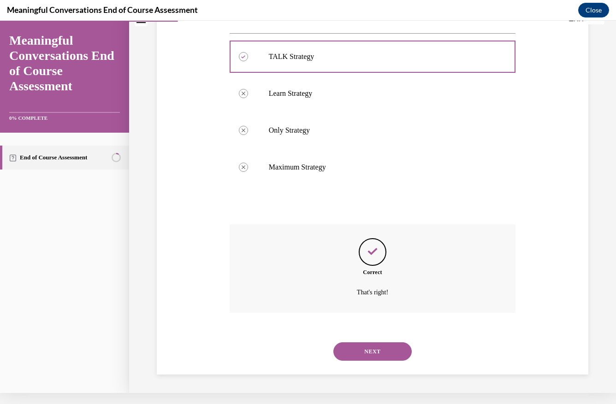
click at [383, 352] on button "NEXT" at bounding box center [372, 351] width 78 height 18
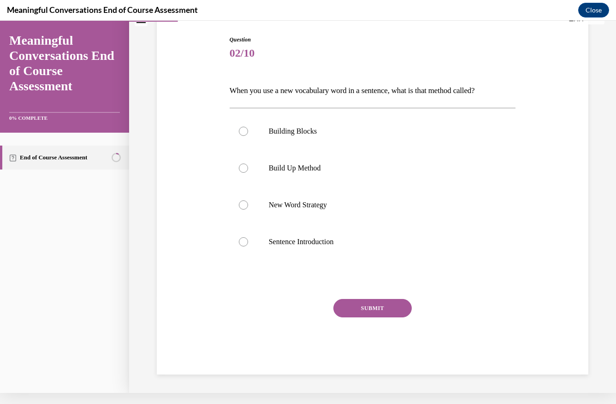
scroll to position [70, 0]
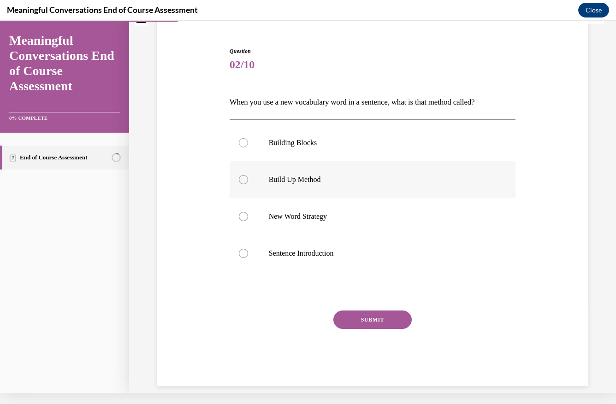
click at [319, 179] on p "Build Up Method" at bounding box center [381, 179] width 224 height 9
click at [248, 179] on input "Build Up Method" at bounding box center [243, 179] width 9 height 9
radio input "true"
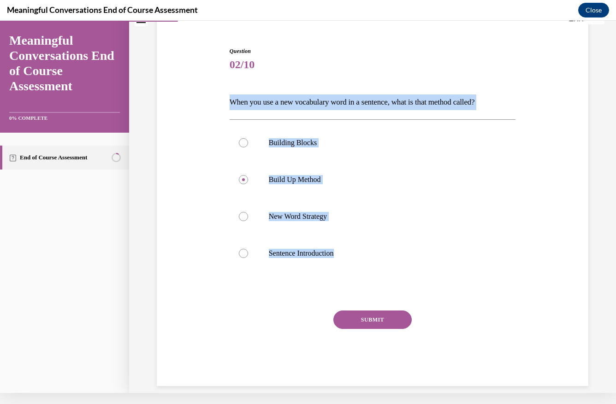
drag, startPoint x: 349, startPoint y: 266, endPoint x: 217, endPoint y: 101, distance: 211.1
click at [217, 101] on div "Question 02/10 When you use a new vocabulary word in a sentence, what is that m…" at bounding box center [372, 202] width 436 height 367
copy div "When you use a new vocabulary word in a sentence, what is that method called? B…"
click at [305, 215] on p "New Word Strategy" at bounding box center [381, 216] width 224 height 9
click at [248, 215] on input "New Word Strategy" at bounding box center [243, 216] width 9 height 9
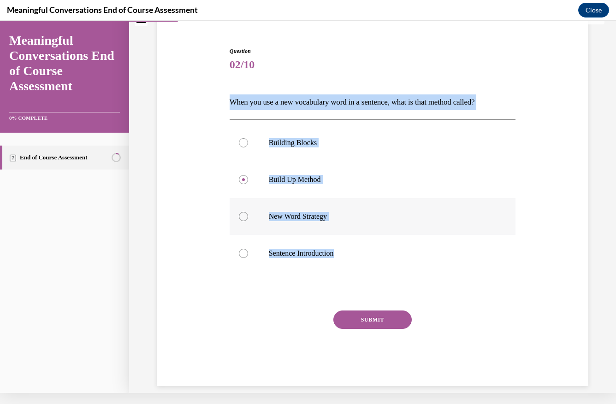
radio input "true"
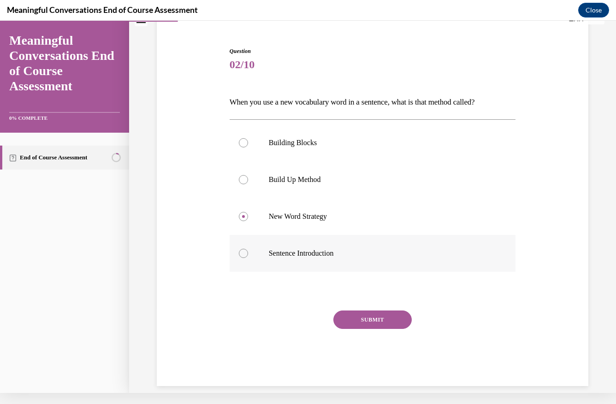
click at [322, 258] on p "Sentence Introduction" at bounding box center [381, 253] width 224 height 9
click at [248, 258] on input "Sentence Introduction" at bounding box center [243, 253] width 9 height 9
radio input "true"
click at [365, 327] on button "SUBMIT" at bounding box center [372, 320] width 78 height 18
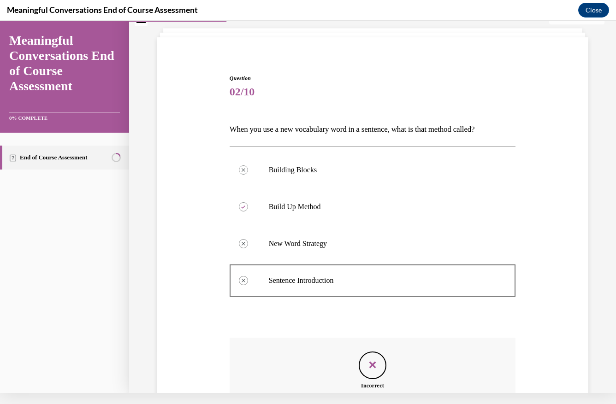
scroll to position [145, 0]
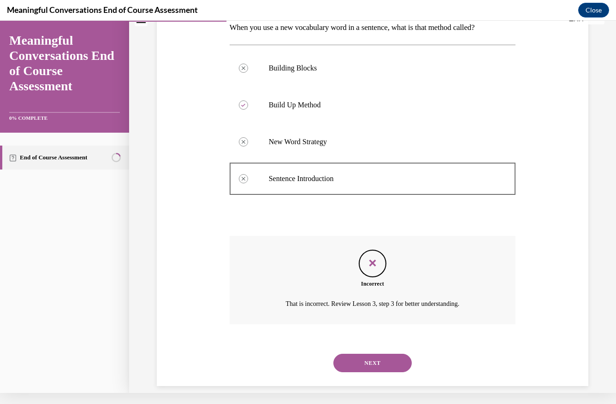
click at [362, 354] on button "NEXT" at bounding box center [372, 363] width 78 height 18
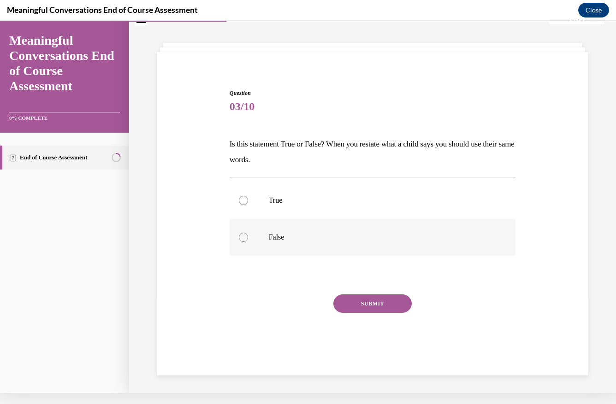
click at [284, 233] on p "False" at bounding box center [381, 237] width 224 height 9
click at [248, 233] on input "False" at bounding box center [243, 237] width 9 height 9
radio input "true"
click at [366, 302] on button "SUBMIT" at bounding box center [372, 304] width 78 height 18
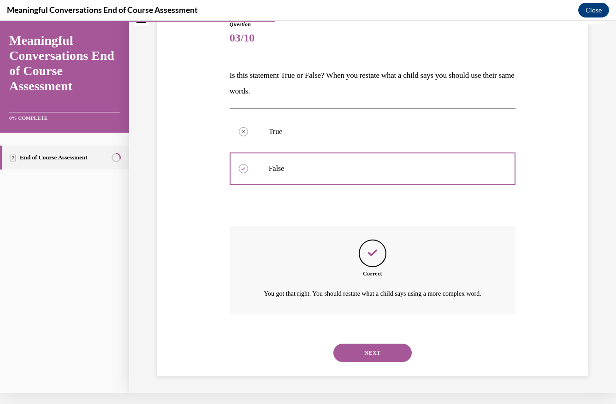
scroll to position [97, 0]
click at [349, 353] on button "NEXT" at bounding box center [372, 352] width 78 height 18
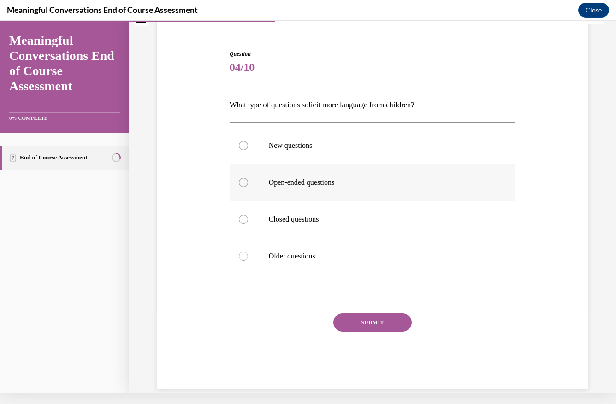
click at [326, 176] on label "Open-ended questions" at bounding box center [373, 182] width 286 height 37
click at [248, 178] on input "Open-ended questions" at bounding box center [243, 182] width 9 height 9
radio input "true"
click at [372, 323] on button "SUBMIT" at bounding box center [372, 322] width 78 height 18
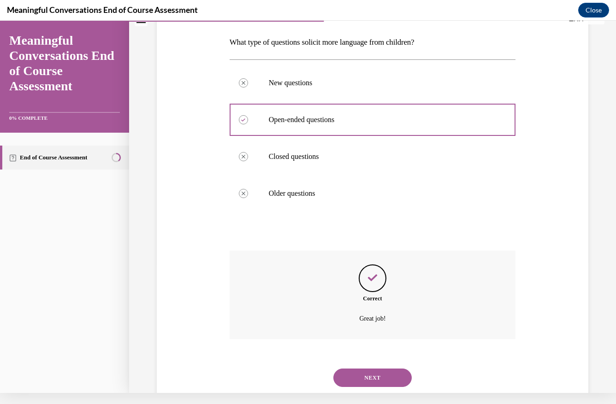
scroll to position [145, 0]
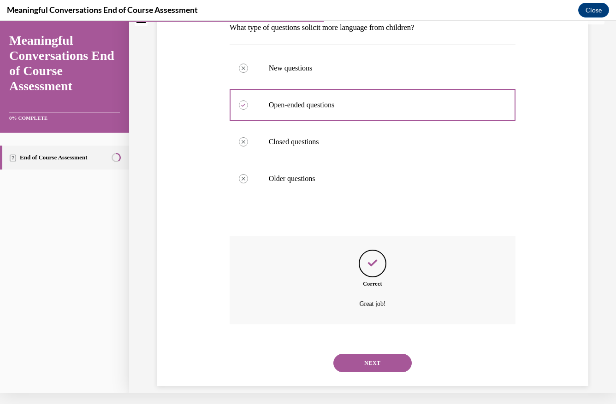
click at [375, 354] on button "NEXT" at bounding box center [372, 363] width 78 height 18
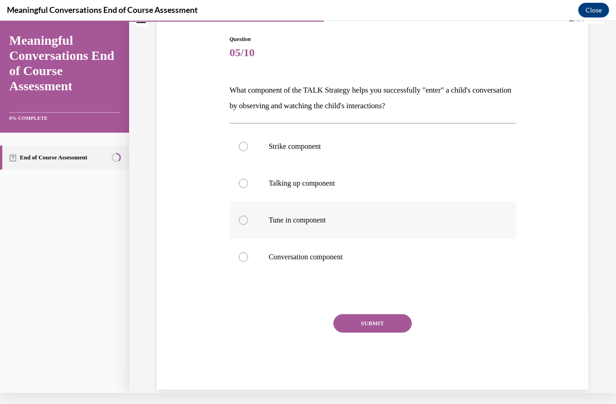
click at [325, 226] on label "Tune in component" at bounding box center [373, 220] width 286 height 37
click at [248, 225] on input "Tune in component" at bounding box center [243, 220] width 9 height 9
radio input "true"
click at [381, 330] on button "SUBMIT" at bounding box center [372, 323] width 78 height 18
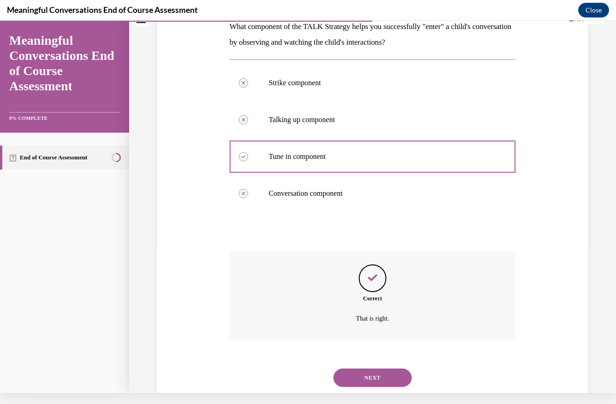
scroll to position [160, 0]
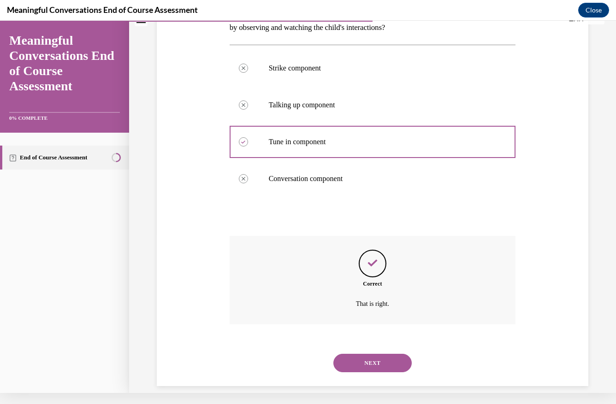
click at [376, 356] on button "NEXT" at bounding box center [372, 363] width 78 height 18
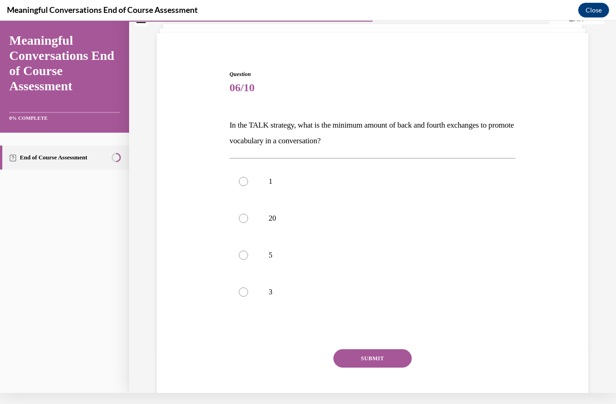
scroll to position [59, 0]
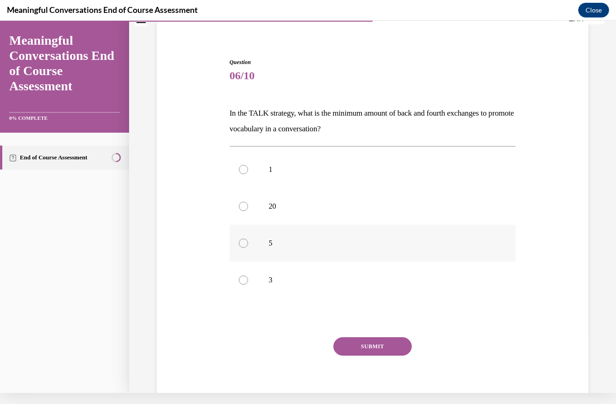
click at [292, 248] on p "5" at bounding box center [381, 243] width 224 height 9
click at [248, 248] on input "5" at bounding box center [243, 243] width 9 height 9
radio input "true"
click at [382, 349] on button "SUBMIT" at bounding box center [372, 346] width 78 height 18
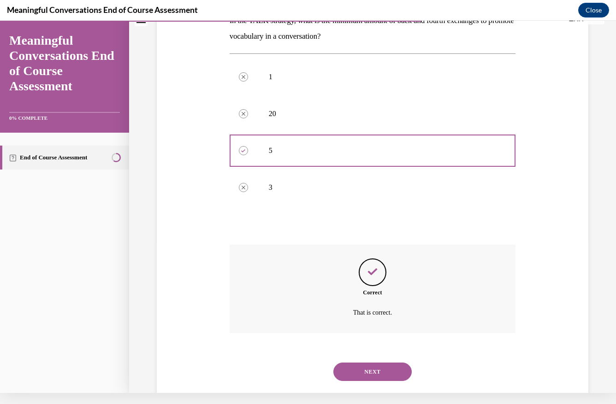
scroll to position [160, 0]
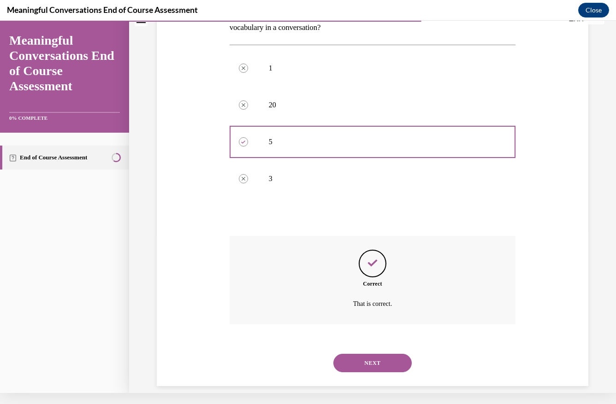
click at [386, 354] on button "NEXT" at bounding box center [372, 363] width 78 height 18
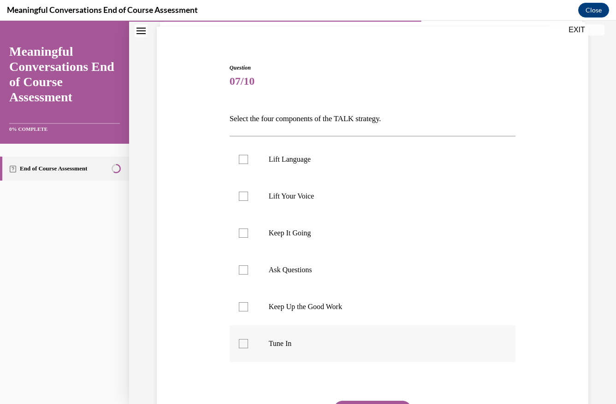
scroll to position [67, 0]
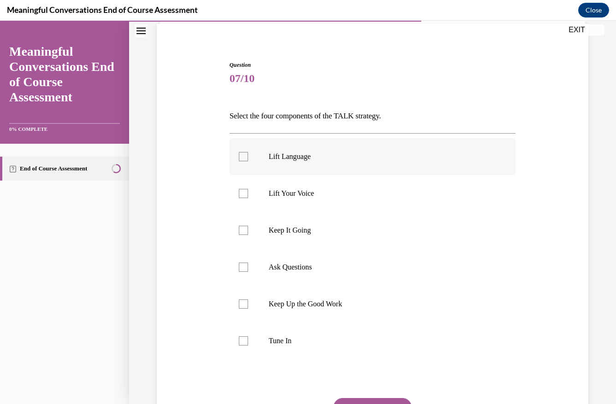
click at [313, 157] on p "Lift Language" at bounding box center [381, 156] width 224 height 9
click at [248, 157] on input "Lift Language" at bounding box center [243, 156] width 9 height 9
checkbox input "true"
click at [305, 235] on label "Keep It Going" at bounding box center [373, 230] width 286 height 37
click at [248, 235] on input "Keep It Going" at bounding box center [243, 230] width 9 height 9
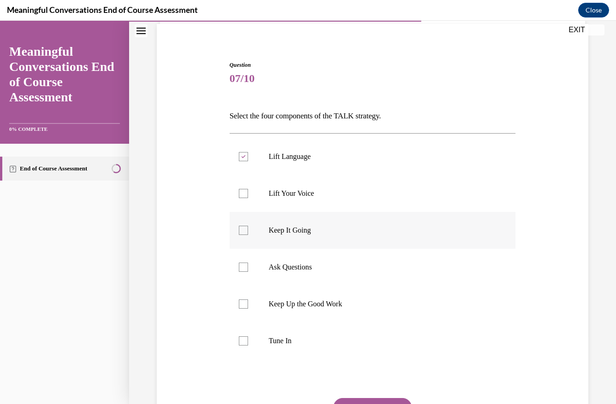
checkbox input "true"
click at [294, 268] on p "Ask Questions" at bounding box center [381, 267] width 224 height 9
click at [248, 268] on input "Ask Questions" at bounding box center [243, 267] width 9 height 9
checkbox input "true"
click at [287, 344] on p "Tune In" at bounding box center [381, 340] width 224 height 9
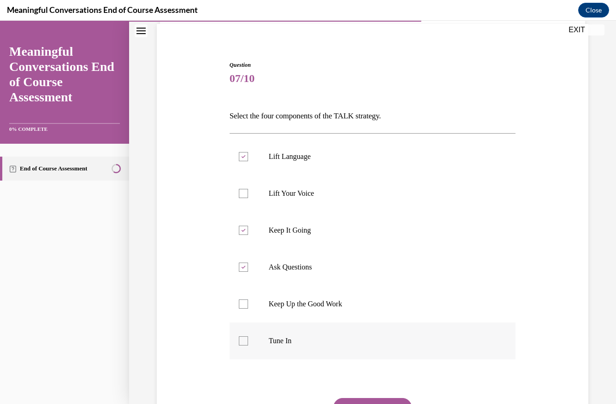
click at [248, 344] on input "Tune In" at bounding box center [243, 340] width 9 height 9
checkbox input "true"
click at [357, 401] on button "SUBMIT" at bounding box center [372, 407] width 78 height 18
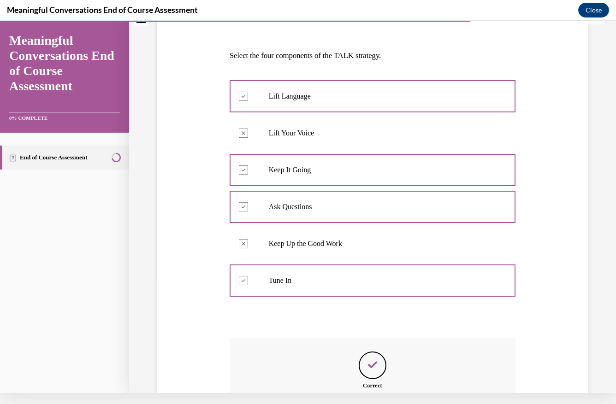
scroll to position [218, 0]
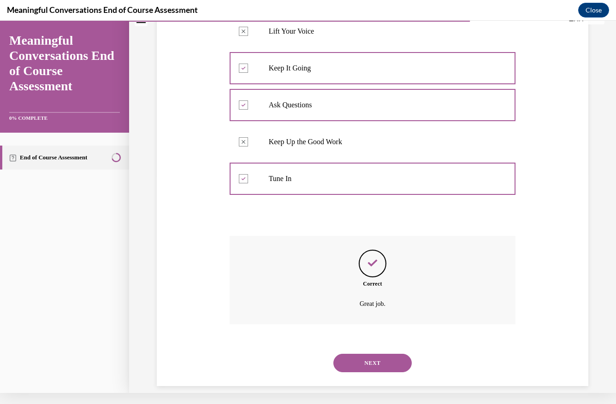
click at [365, 354] on button "NEXT" at bounding box center [372, 363] width 78 height 18
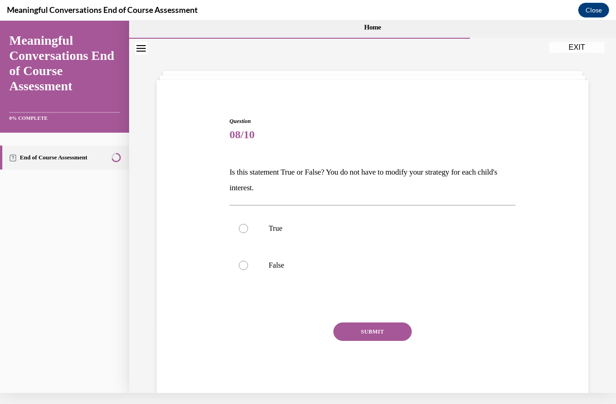
scroll to position [0, 0]
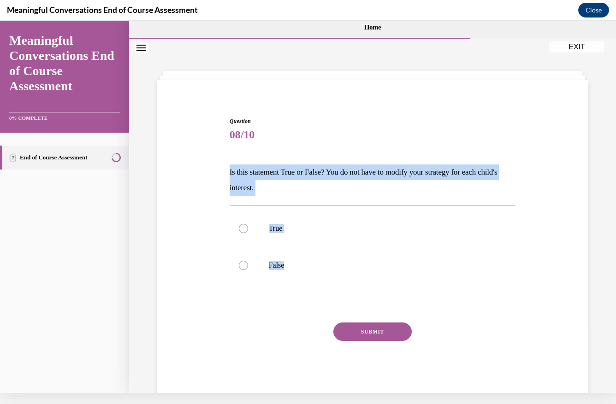
drag, startPoint x: 296, startPoint y: 288, endPoint x: 222, endPoint y: 171, distance: 139.0
click at [222, 171] on div "Question 08/10 Is this statement True or False? You do not have to modify your …" at bounding box center [372, 243] width 436 height 309
copy div "Is this statement True or False? You do not have to modify your strategy for ea…"
click at [303, 269] on p "False" at bounding box center [381, 265] width 224 height 9
click at [248, 269] on input "False" at bounding box center [243, 265] width 9 height 9
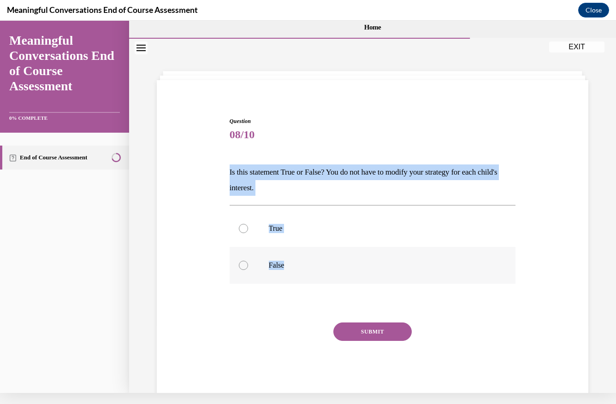
radio input "true"
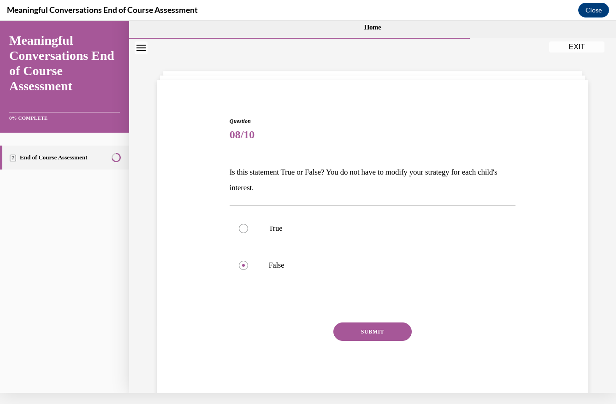
click at [363, 329] on button "SUBMIT" at bounding box center [372, 332] width 78 height 18
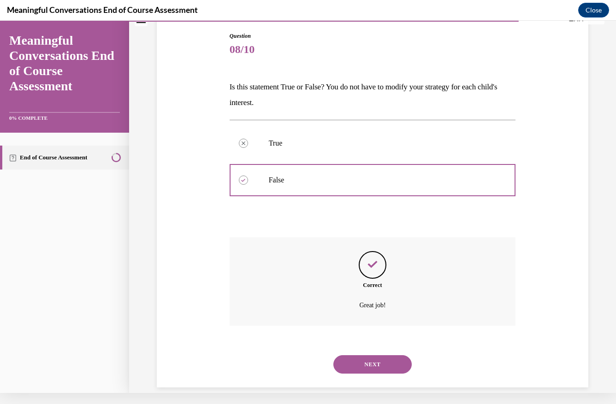
scroll to position [87, 0]
click at [384, 355] on button "NEXT" at bounding box center [372, 363] width 78 height 18
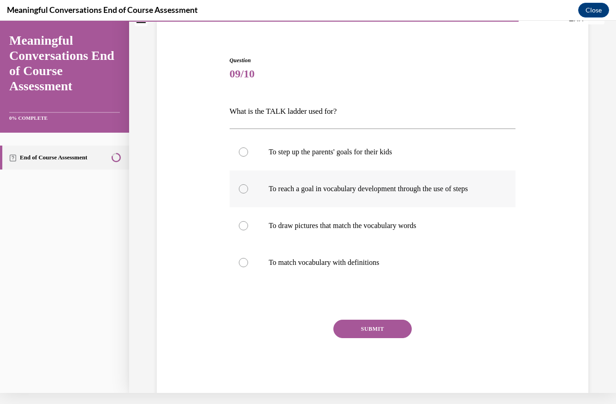
click at [380, 192] on p "To reach a goal in vocabulary development through the use of steps" at bounding box center [381, 188] width 224 height 9
click at [248, 192] on input "To reach a goal in vocabulary development through the use of steps" at bounding box center [243, 188] width 9 height 9
radio input "true"
click at [388, 330] on button "SUBMIT" at bounding box center [372, 329] width 78 height 18
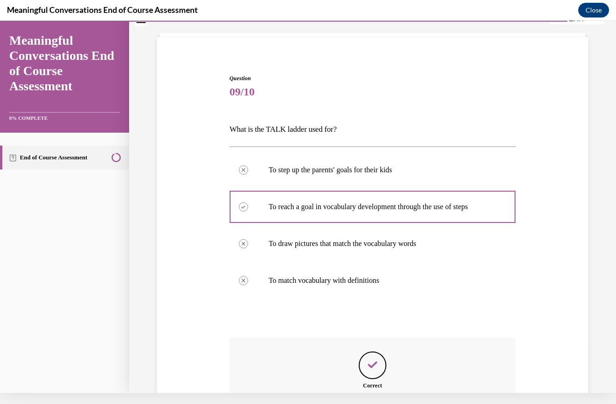
scroll to position [145, 0]
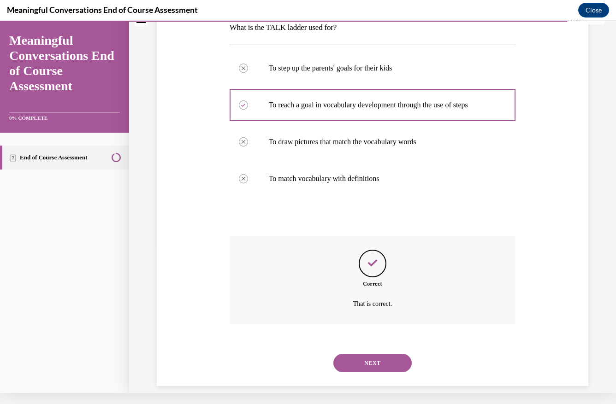
click at [378, 355] on button "NEXT" at bounding box center [372, 363] width 78 height 18
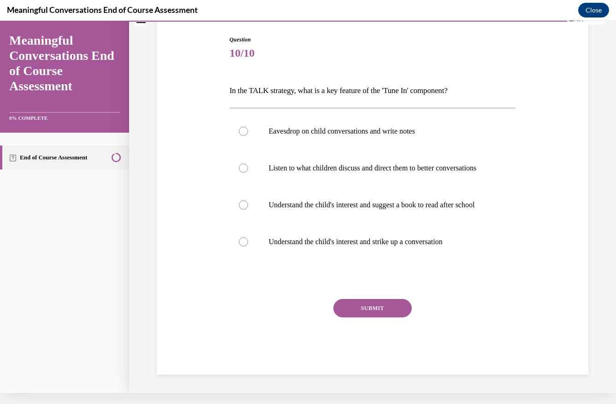
scroll to position [86, 0]
click at [378, 247] on p "Understand the child's interest and strike up a conversation" at bounding box center [381, 241] width 224 height 9
click at [248, 247] on input "Understand the child's interest and strike up a conversation" at bounding box center [243, 241] width 9 height 9
radio input "true"
click at [380, 318] on button "SUBMIT" at bounding box center [372, 308] width 78 height 18
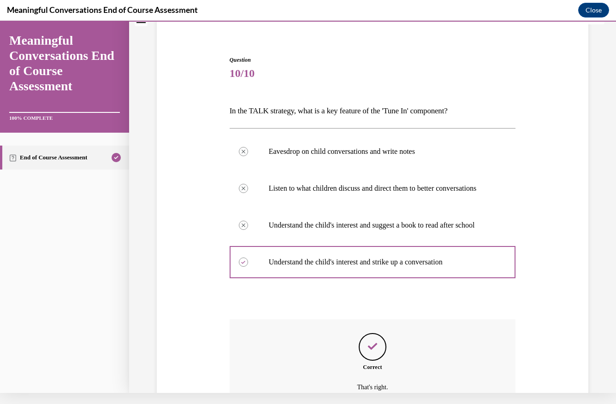
scroll to position [163, 0]
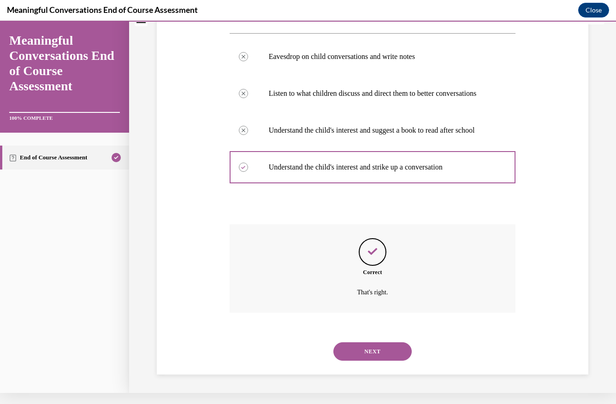
click at [374, 350] on button "NEXT" at bounding box center [372, 351] width 78 height 18
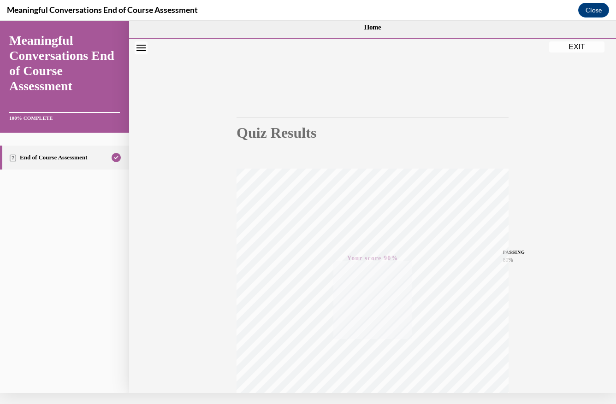
scroll to position [0, 0]
click at [574, 44] on button "EXIT" at bounding box center [576, 46] width 55 height 11
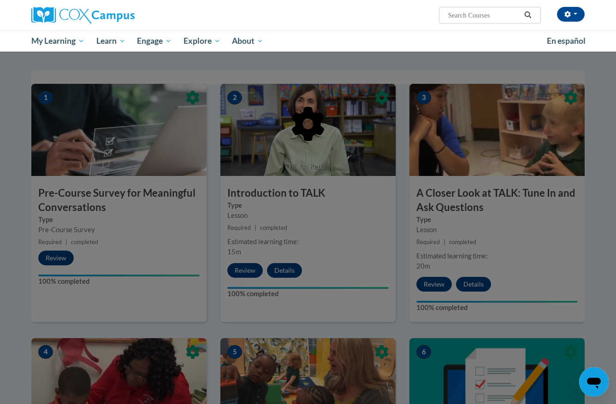
scroll to position [165, 0]
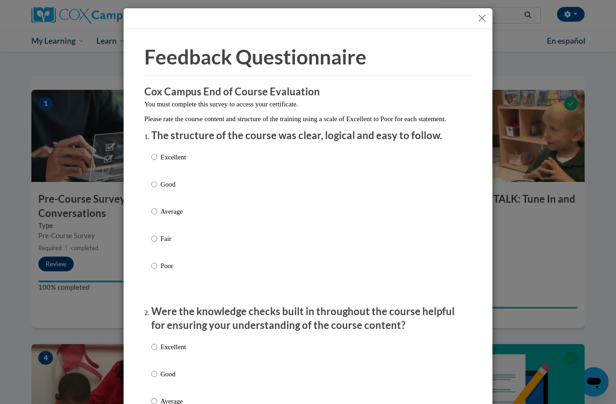
click at [184, 160] on div "Excellent Good Average Fair Poor" at bounding box center [168, 219] width 35 height 143
click at [176, 162] on p "Excellent" at bounding box center [172, 157] width 25 height 10
click at [157, 162] on input "Excellent" at bounding box center [154, 157] width 6 height 10
radio input "true"
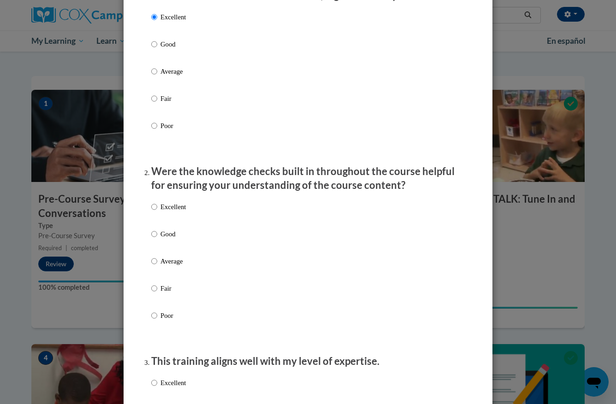
scroll to position [141, 0]
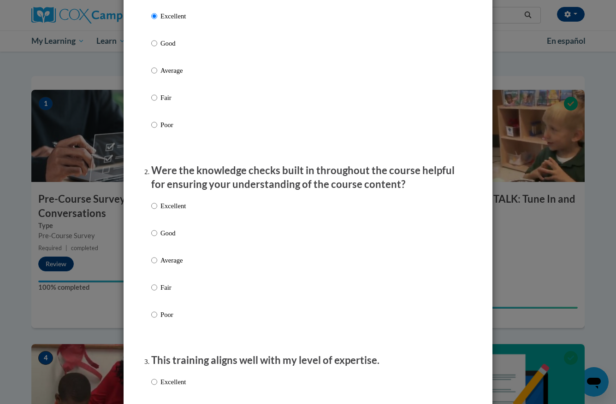
click at [163, 211] on p "Excellent" at bounding box center [172, 206] width 25 height 10
click at [157, 211] on input "Excellent" at bounding box center [154, 206] width 6 height 10
radio input "true"
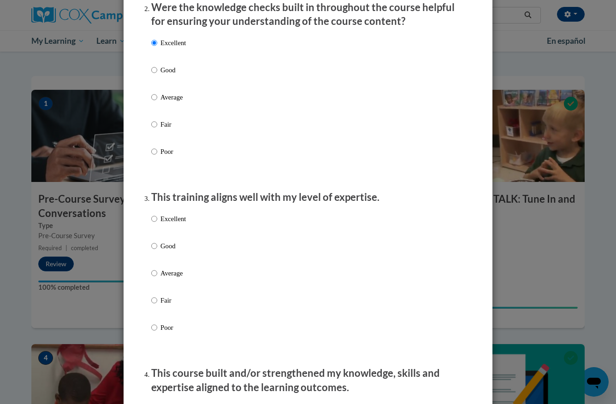
click at [160, 224] on p "Excellent" at bounding box center [172, 219] width 25 height 10
click at [157, 224] on input "Excellent" at bounding box center [154, 219] width 6 height 10
radio input "true"
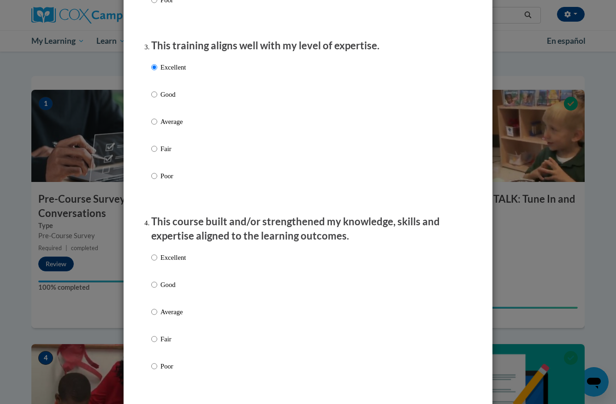
scroll to position [478, 0]
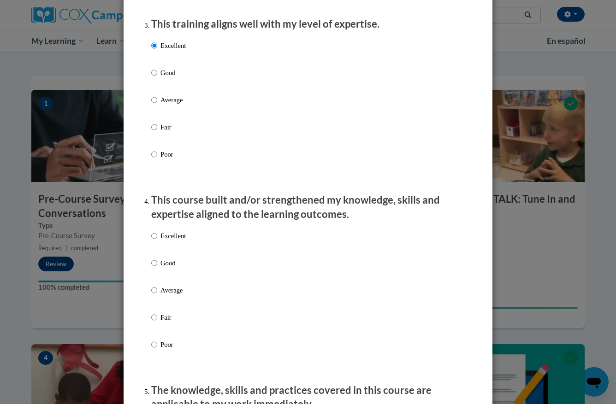
click at [162, 240] on p "Excellent" at bounding box center [172, 236] width 25 height 10
click at [157, 240] on input "Excellent" at bounding box center [154, 236] width 6 height 10
radio input "true"
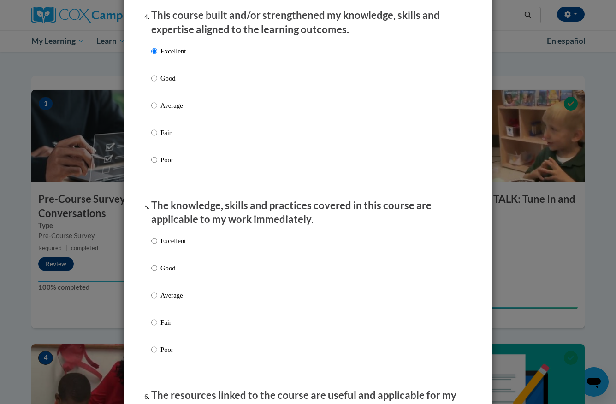
scroll to position [661, 0]
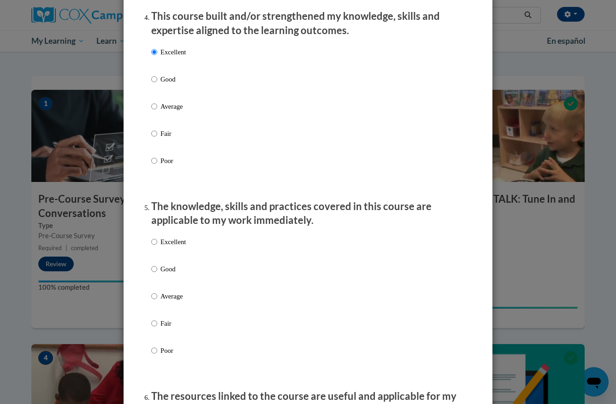
click at [161, 246] on p "Excellent" at bounding box center [172, 242] width 25 height 10
click at [157, 246] on input "Excellent" at bounding box center [154, 242] width 6 height 10
radio input "true"
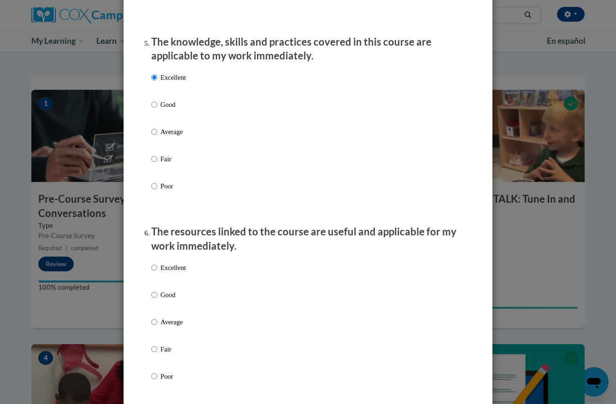
scroll to position [826, 0]
click at [167, 273] on p "Excellent" at bounding box center [172, 268] width 25 height 10
click at [157, 273] on input "Excellent" at bounding box center [154, 268] width 6 height 10
radio input "true"
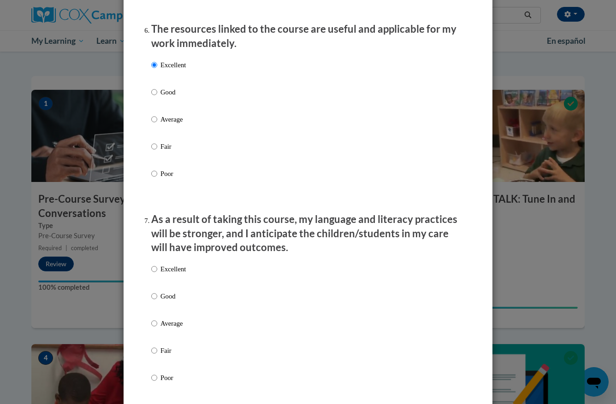
scroll to position [1040, 0]
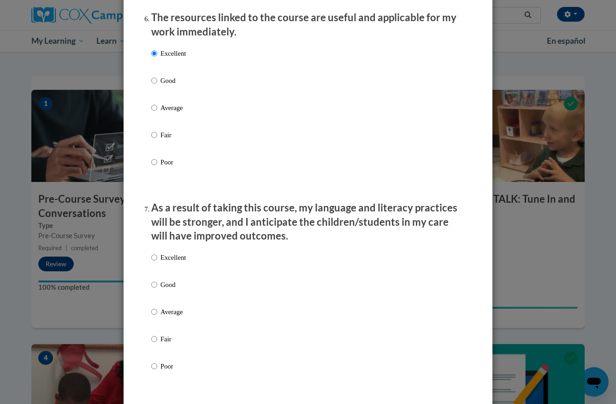
click at [168, 260] on p "Excellent" at bounding box center [172, 258] width 25 height 10
click at [157, 260] on input "Excellent" at bounding box center [154, 258] width 6 height 10
radio input "true"
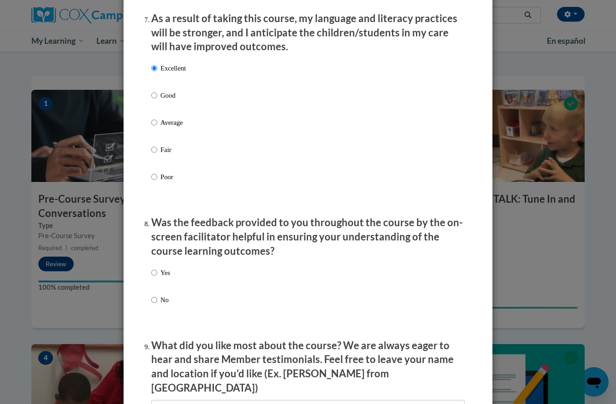
scroll to position [1237, 0]
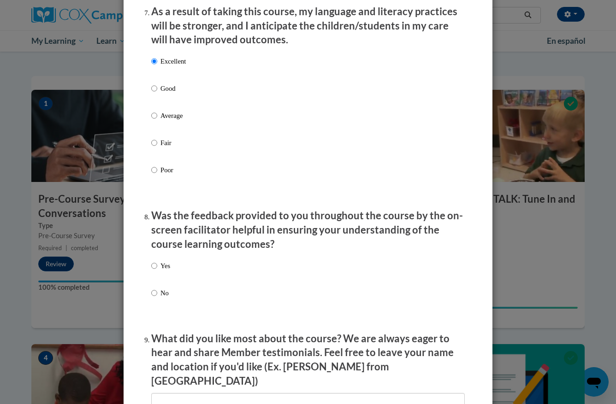
click at [168, 267] on p "Yes" at bounding box center [165, 266] width 10 height 10
click at [157, 267] on input "Yes" at bounding box center [154, 266] width 6 height 10
radio input "true"
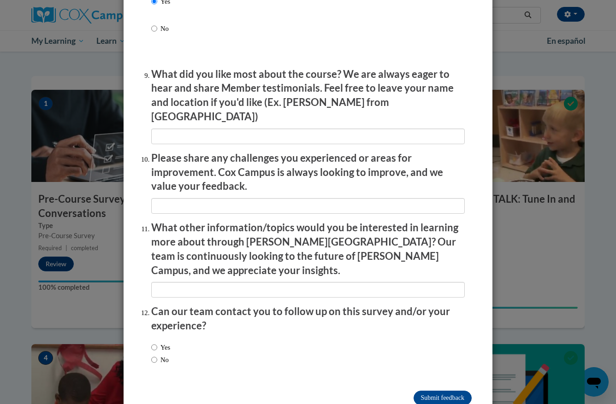
scroll to position [1500, 0]
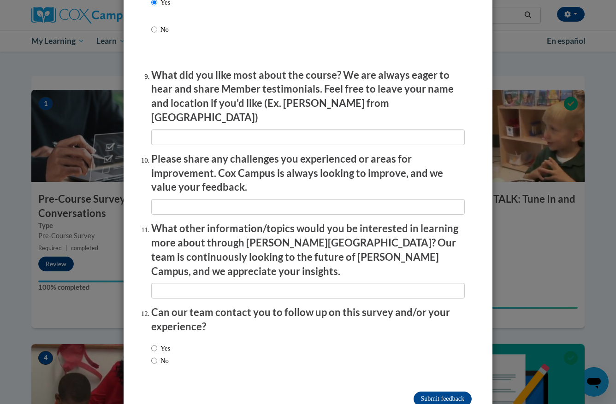
click at [164, 343] on label "Yes" at bounding box center [160, 348] width 19 height 10
click at [157, 343] on input "Yes" at bounding box center [154, 348] width 6 height 10
radio input "true"
click at [426, 392] on input "Submit feedback" at bounding box center [442, 399] width 58 height 15
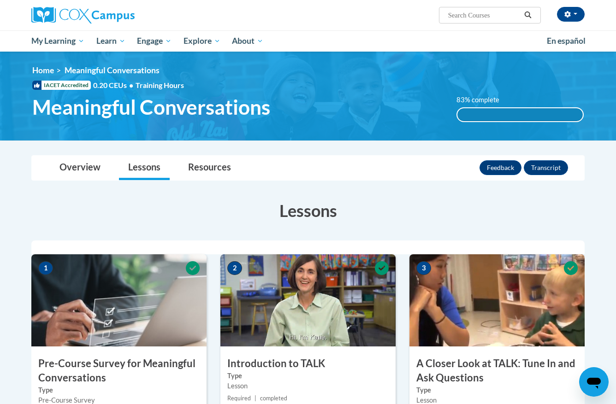
scroll to position [0, 0]
